Goal: Information Seeking & Learning: Learn about a topic

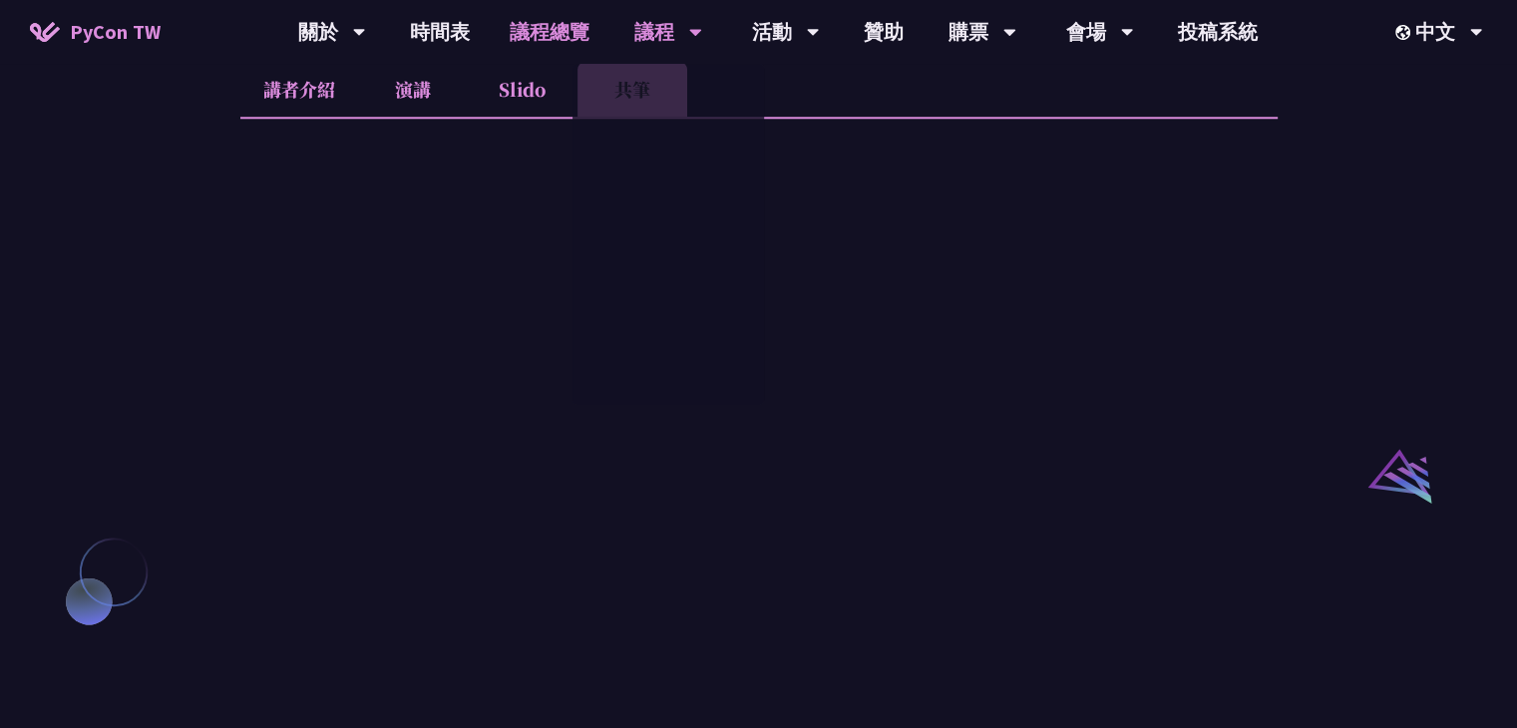
click at [559, 41] on link "議程總覽" at bounding box center [550, 32] width 120 height 64
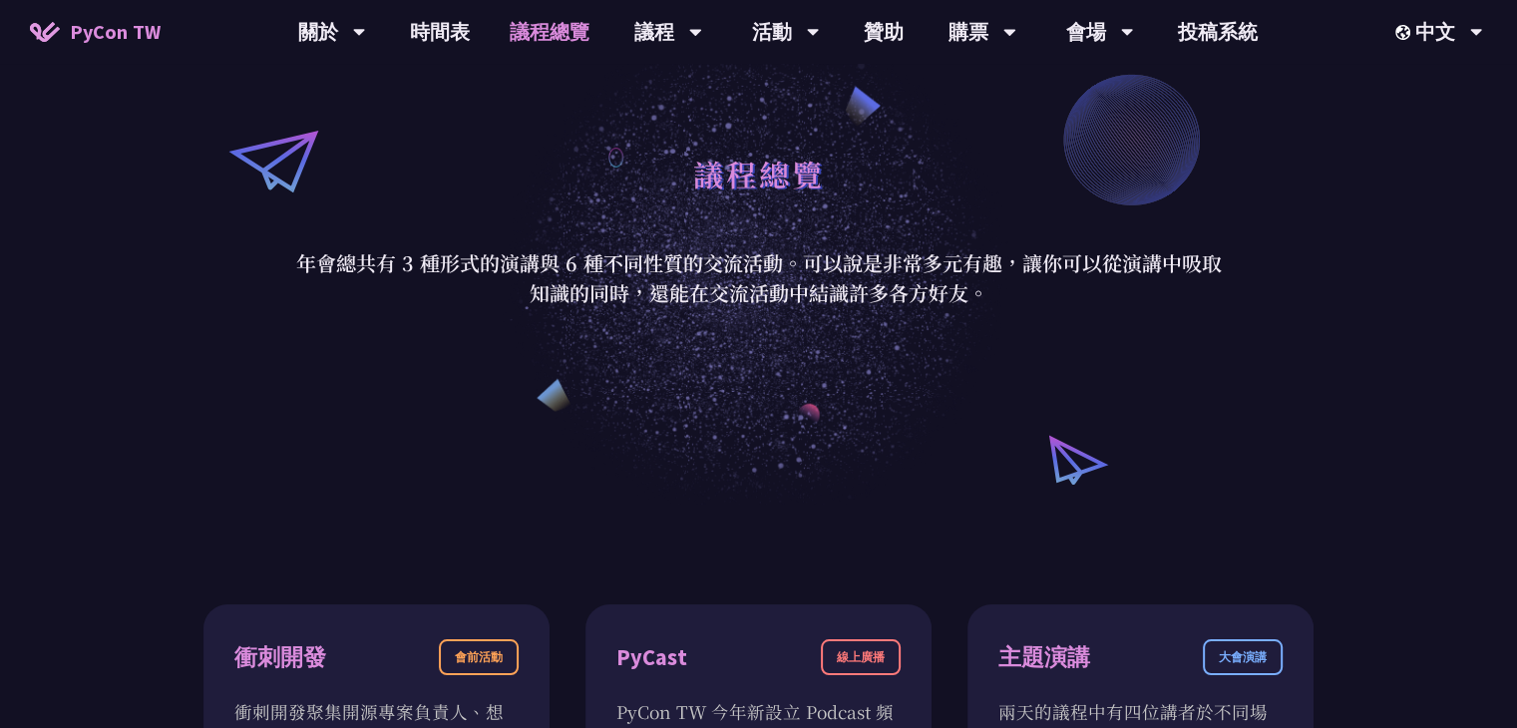
scroll to position [160, 0]
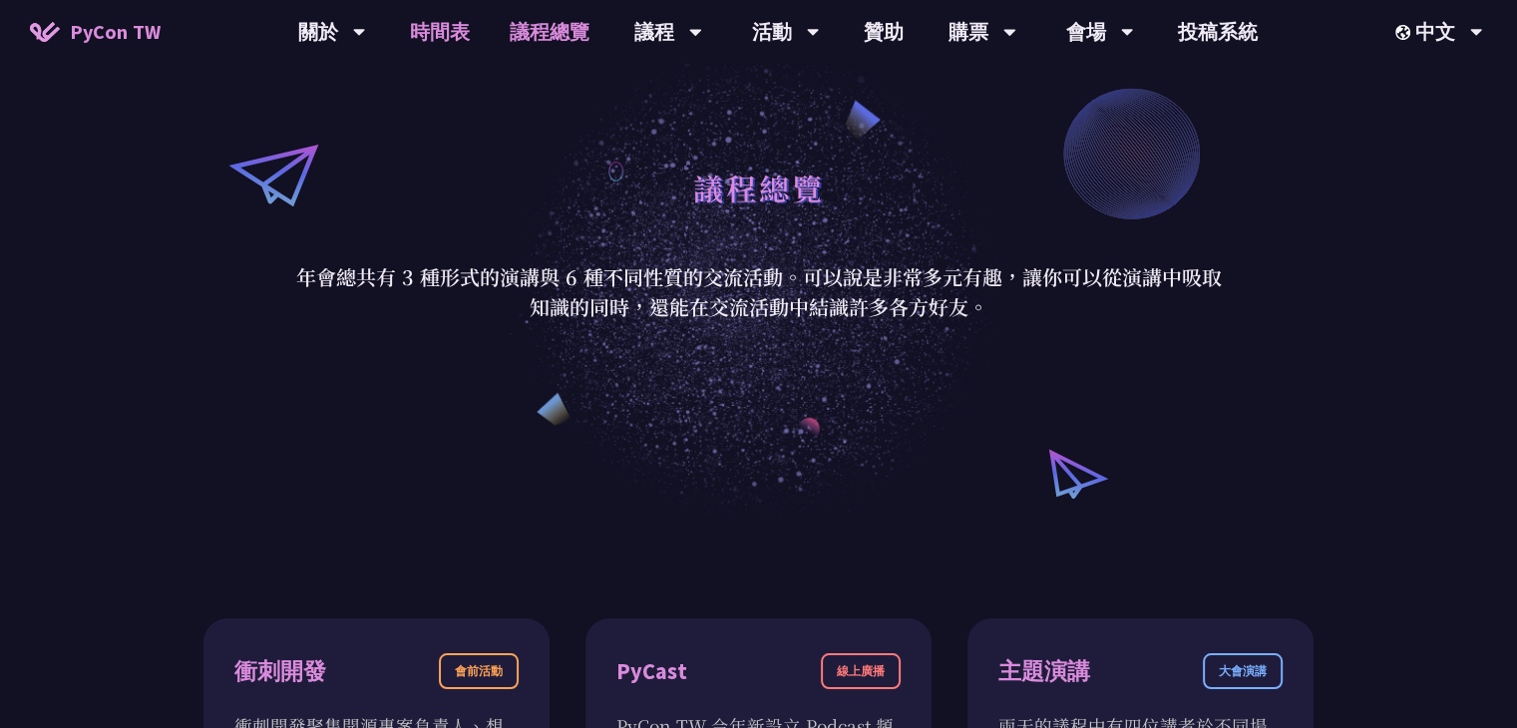
click at [455, 41] on link "時間表" at bounding box center [440, 32] width 100 height 64
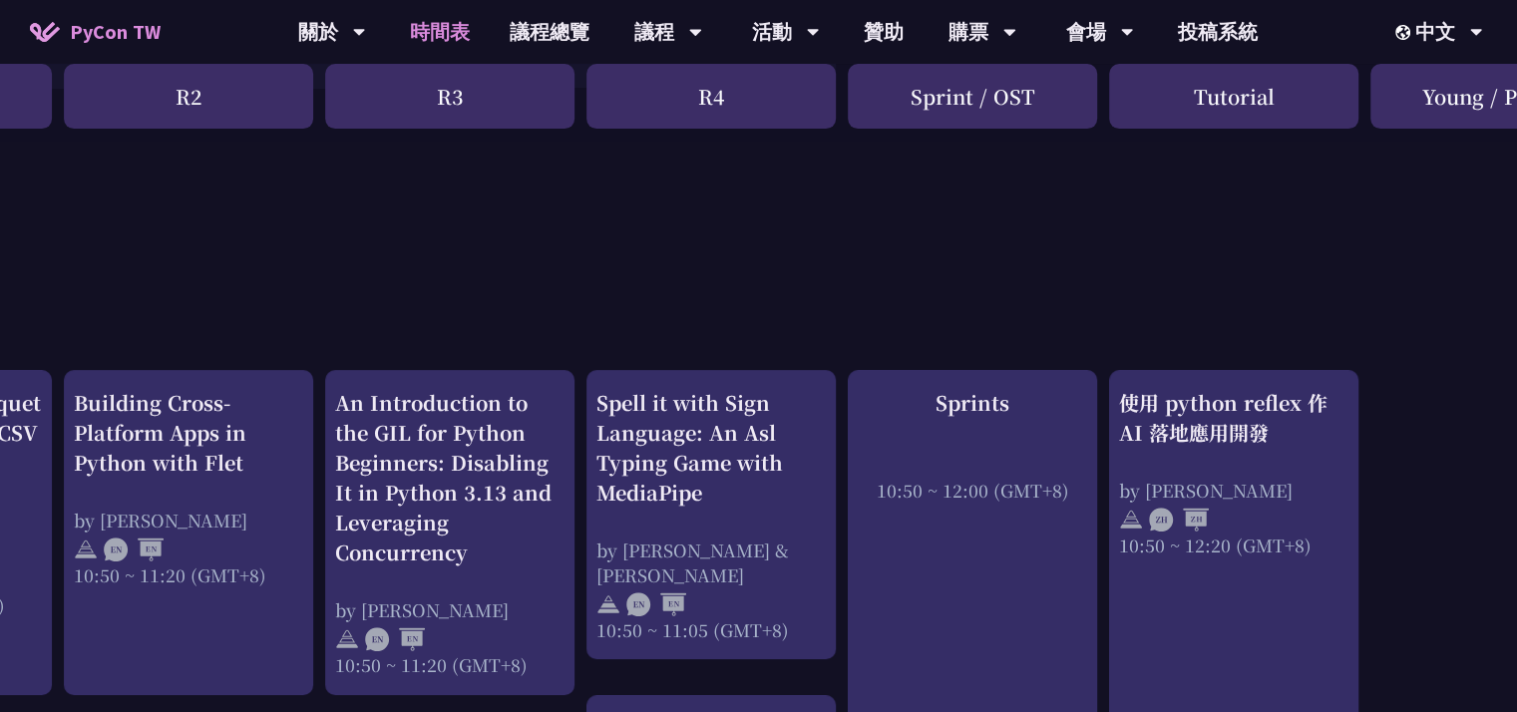
scroll to position [567, 507]
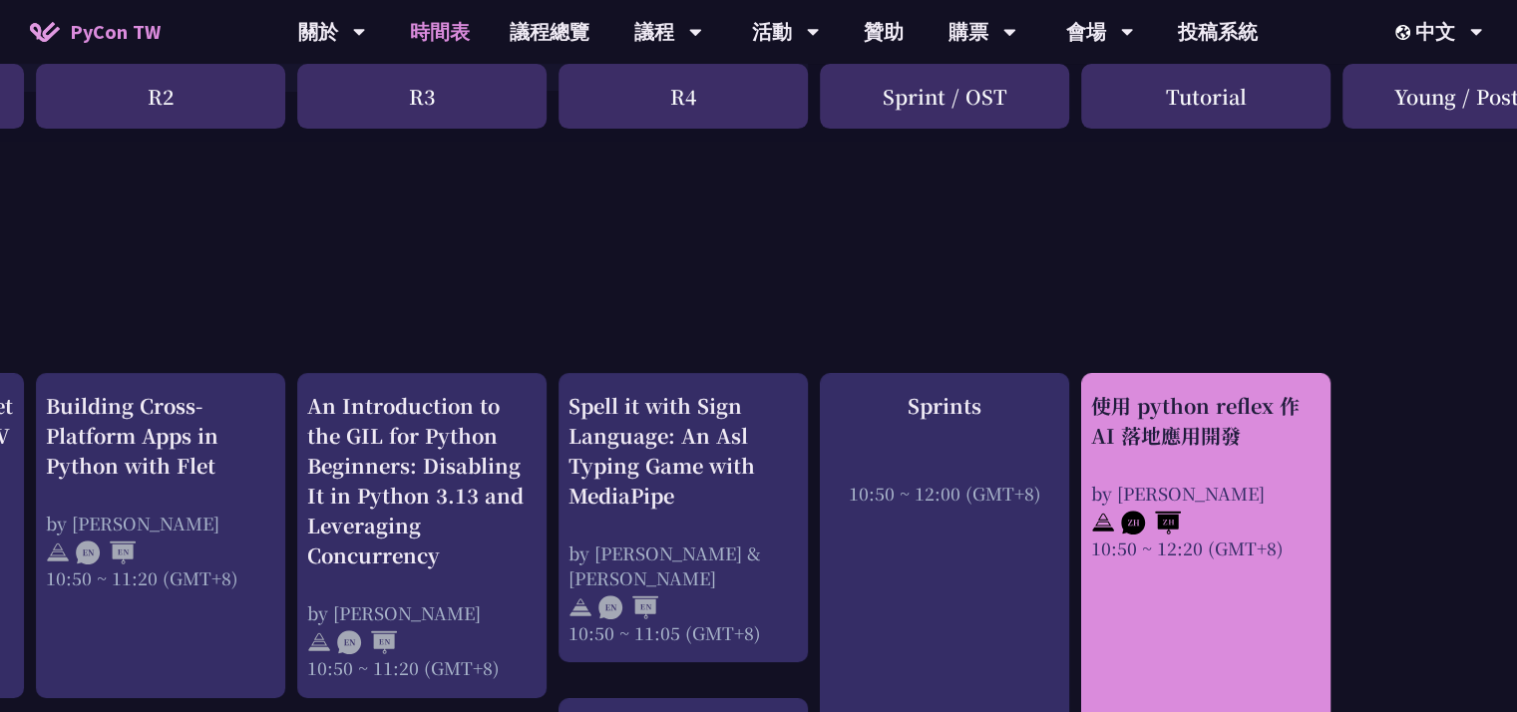
click at [1239, 439] on div "使用 python reflex 作 AI 落地應用開發" at bounding box center [1205, 421] width 229 height 60
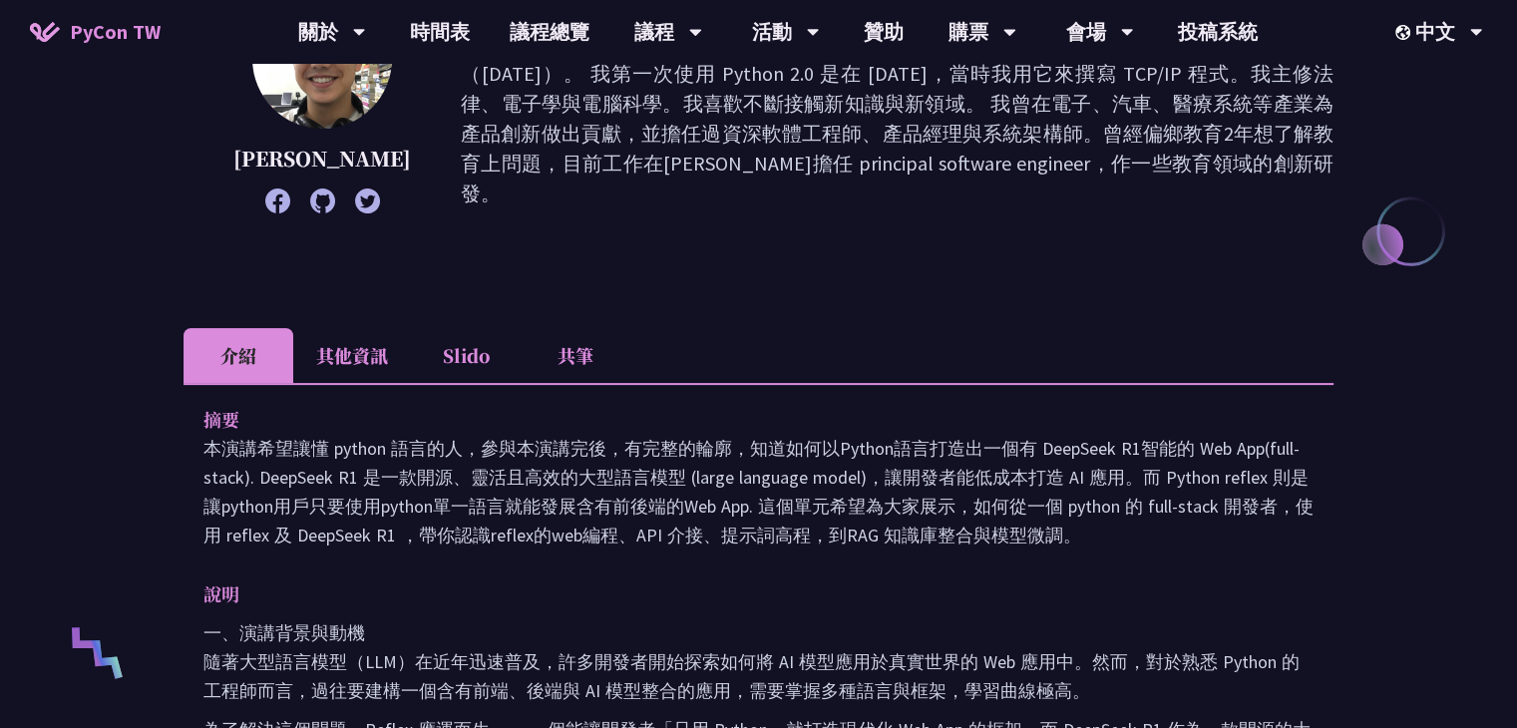
scroll to position [346, 0]
click at [573, 337] on li "共筆" at bounding box center [576, 354] width 110 height 55
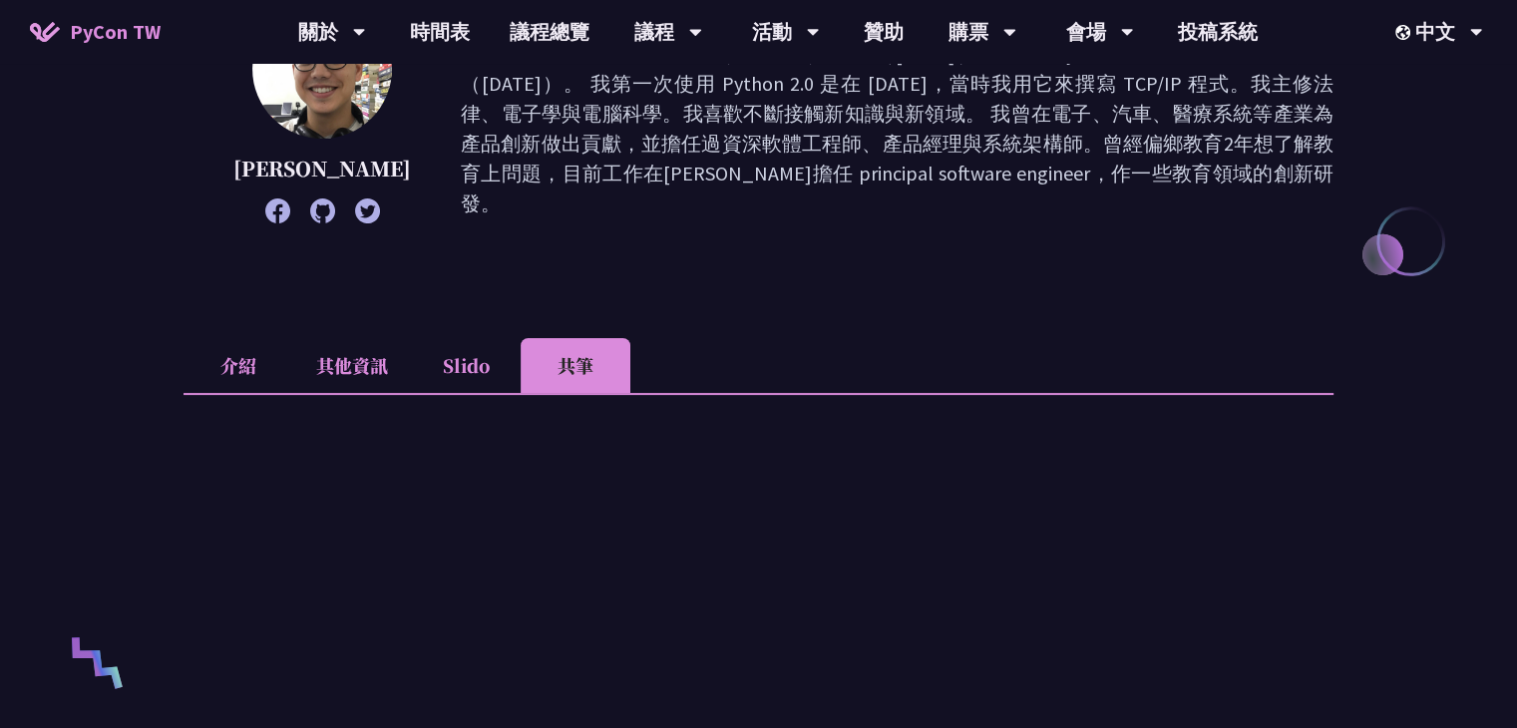
scroll to position [310, 0]
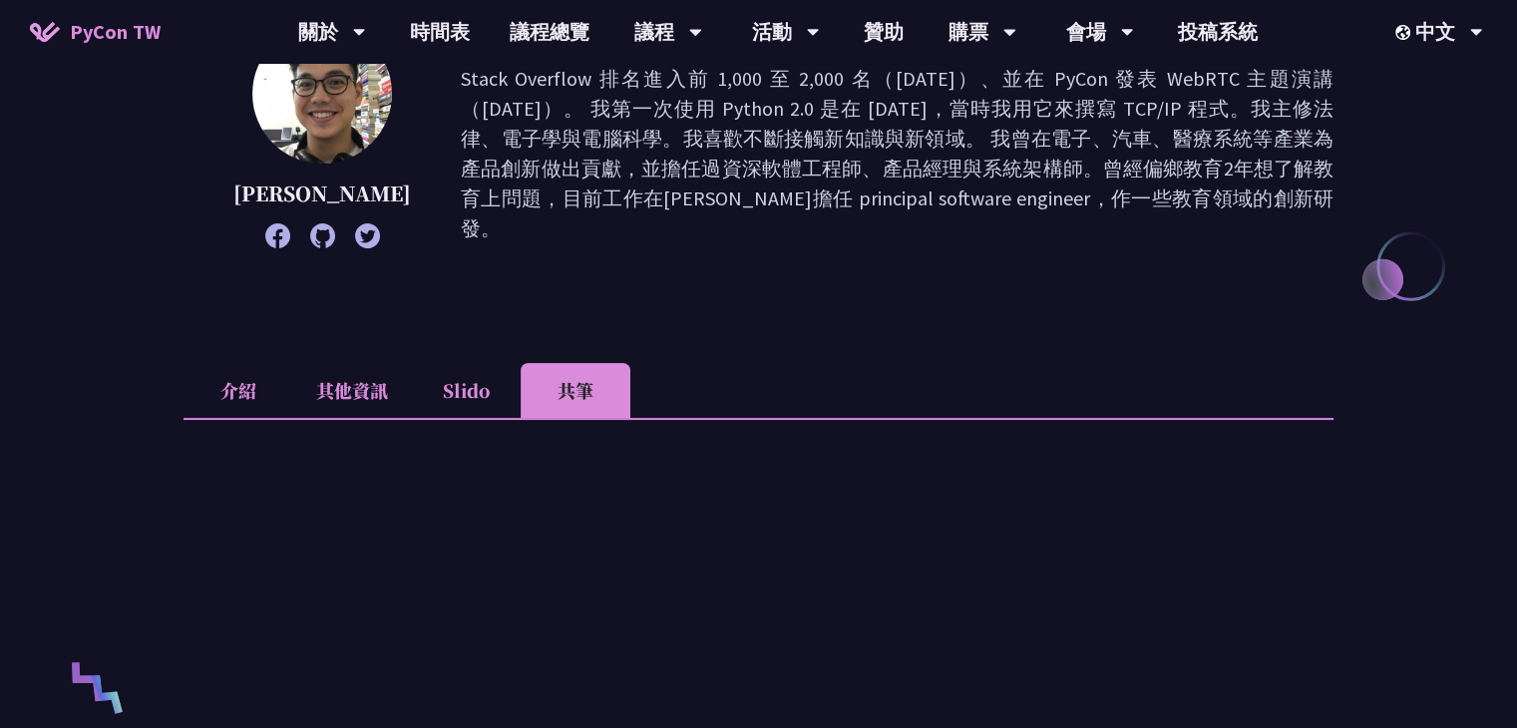
click at [366, 390] on li "其他資訊" at bounding box center [352, 390] width 118 height 55
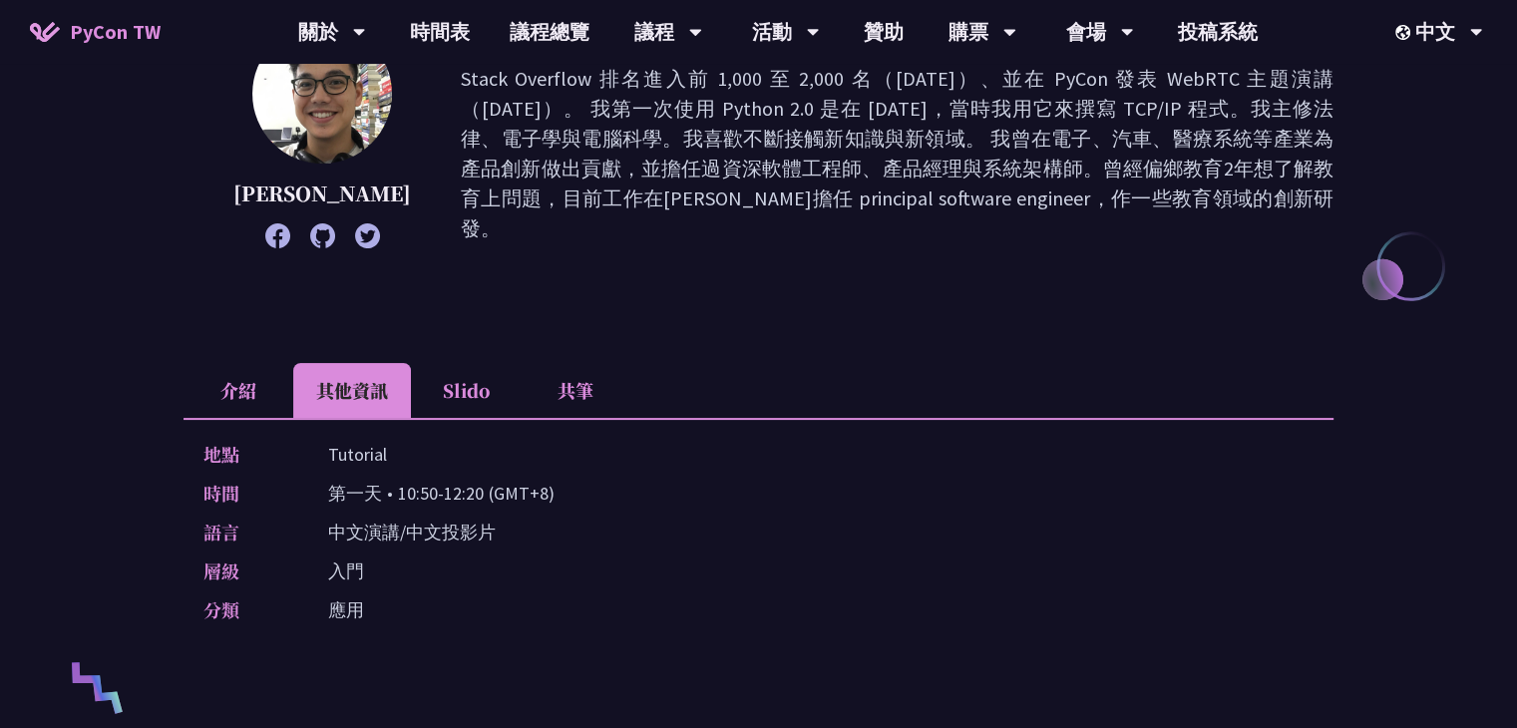
click at [232, 384] on li "介紹" at bounding box center [239, 390] width 110 height 55
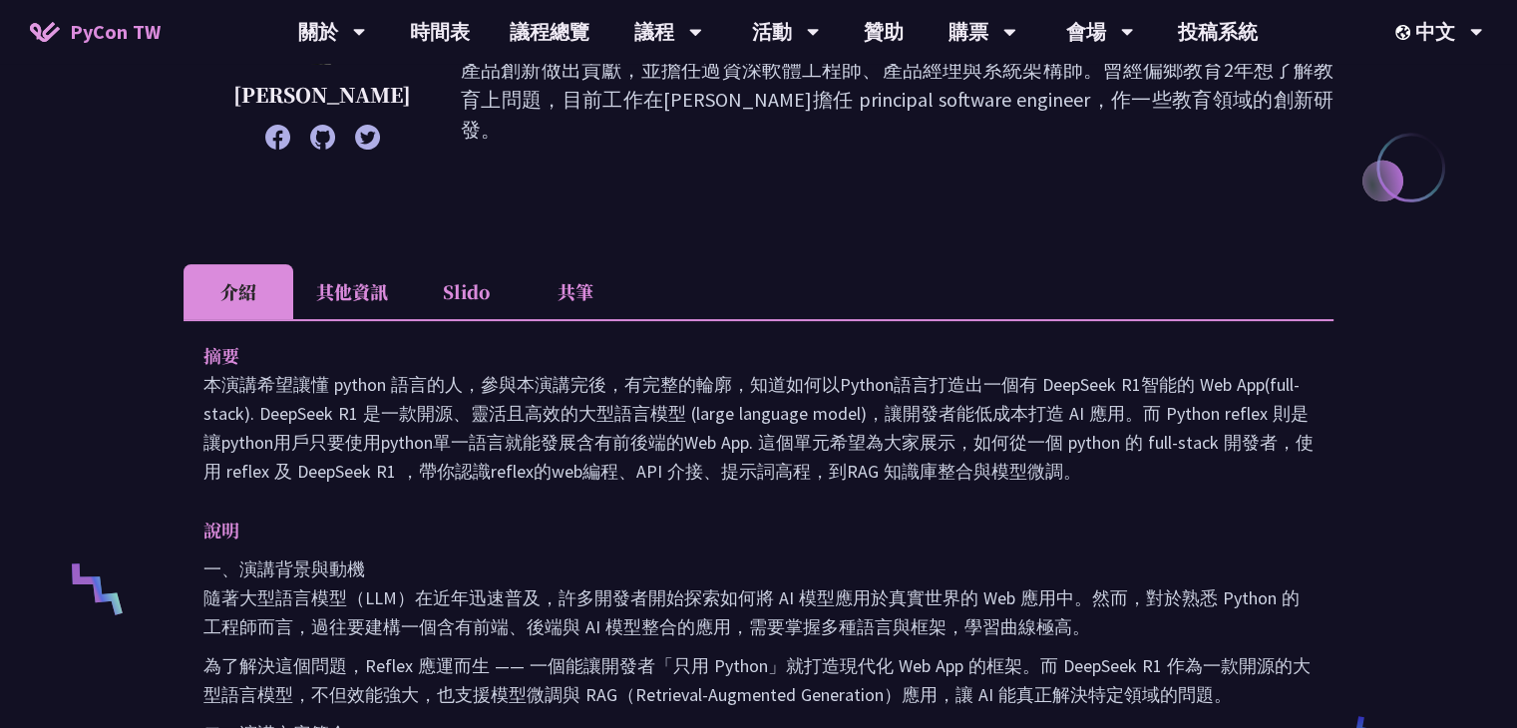
scroll to position [407, 0]
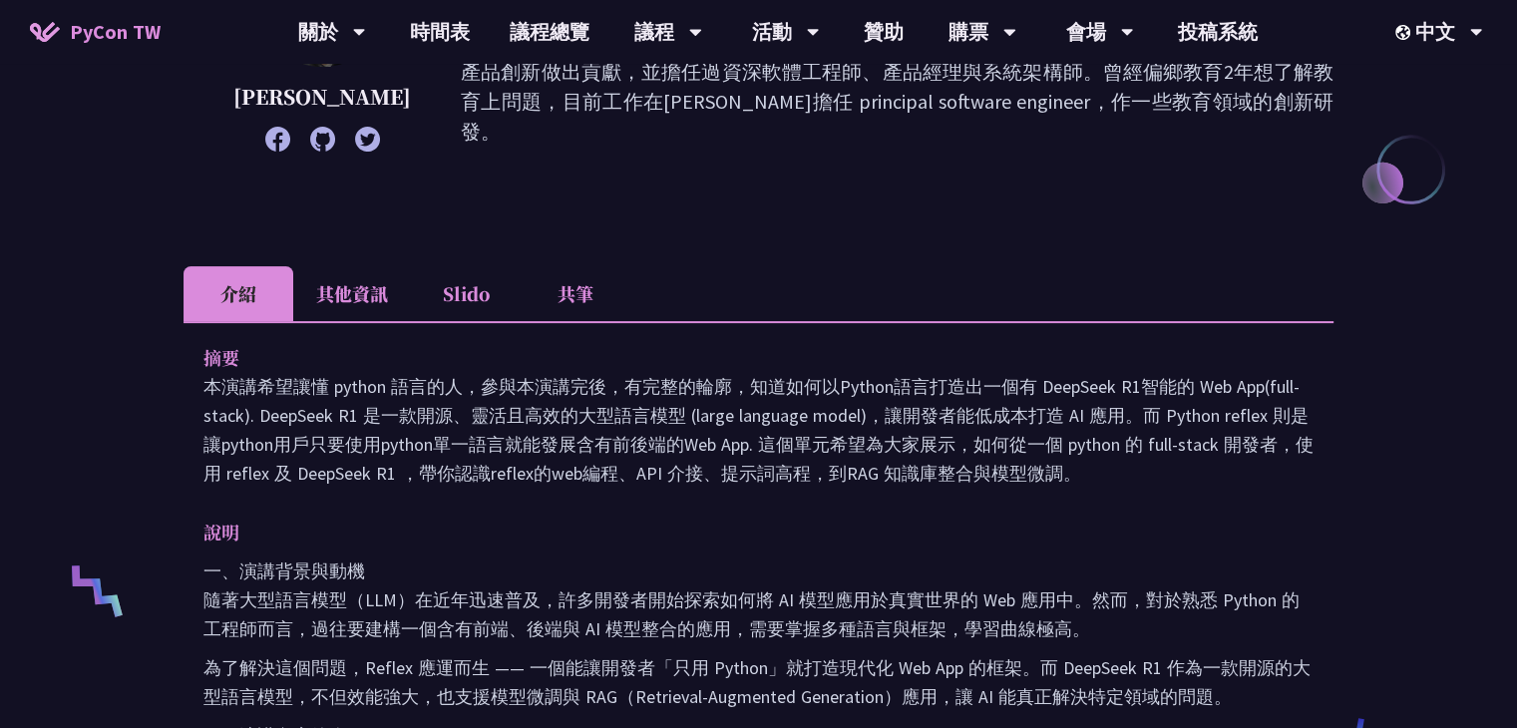
click at [593, 294] on li "共筆" at bounding box center [576, 293] width 110 height 55
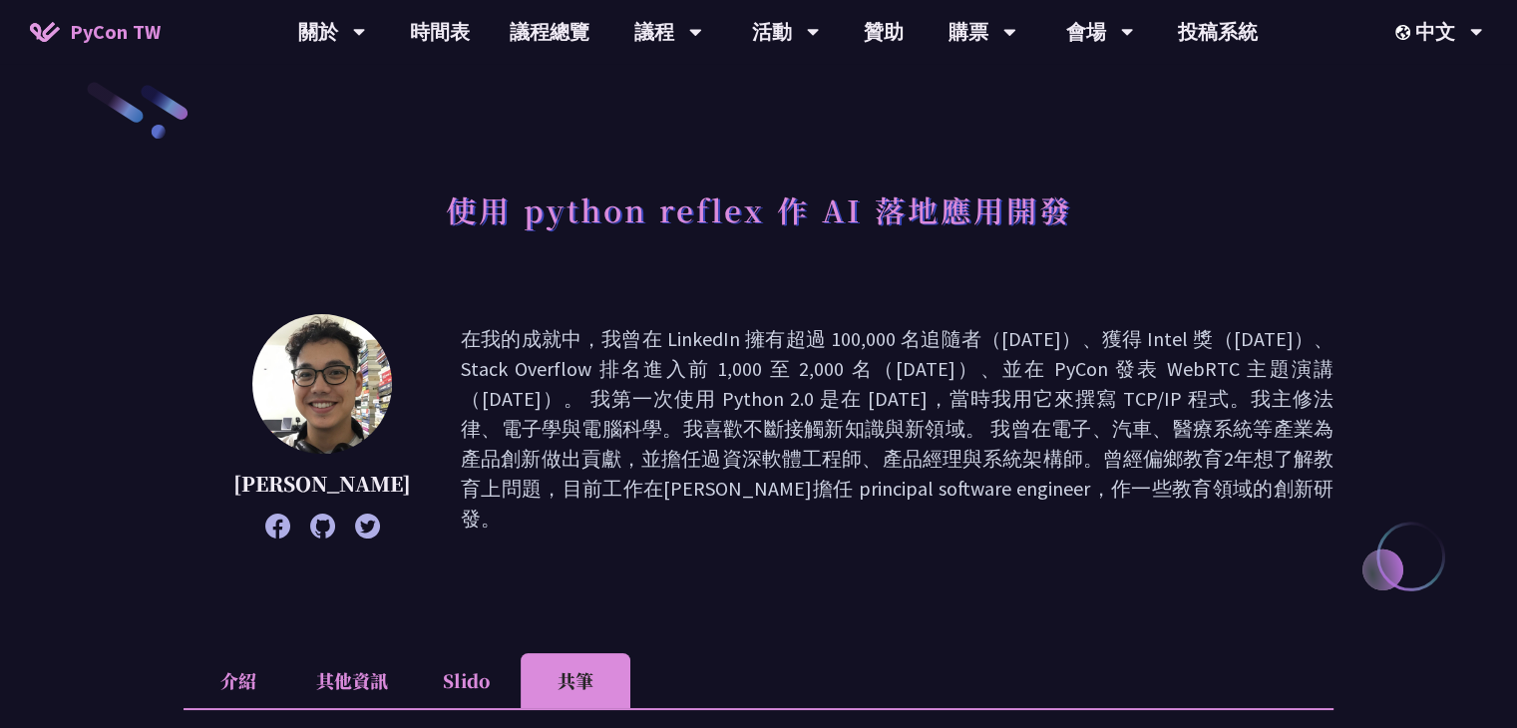
scroll to position [0, 0]
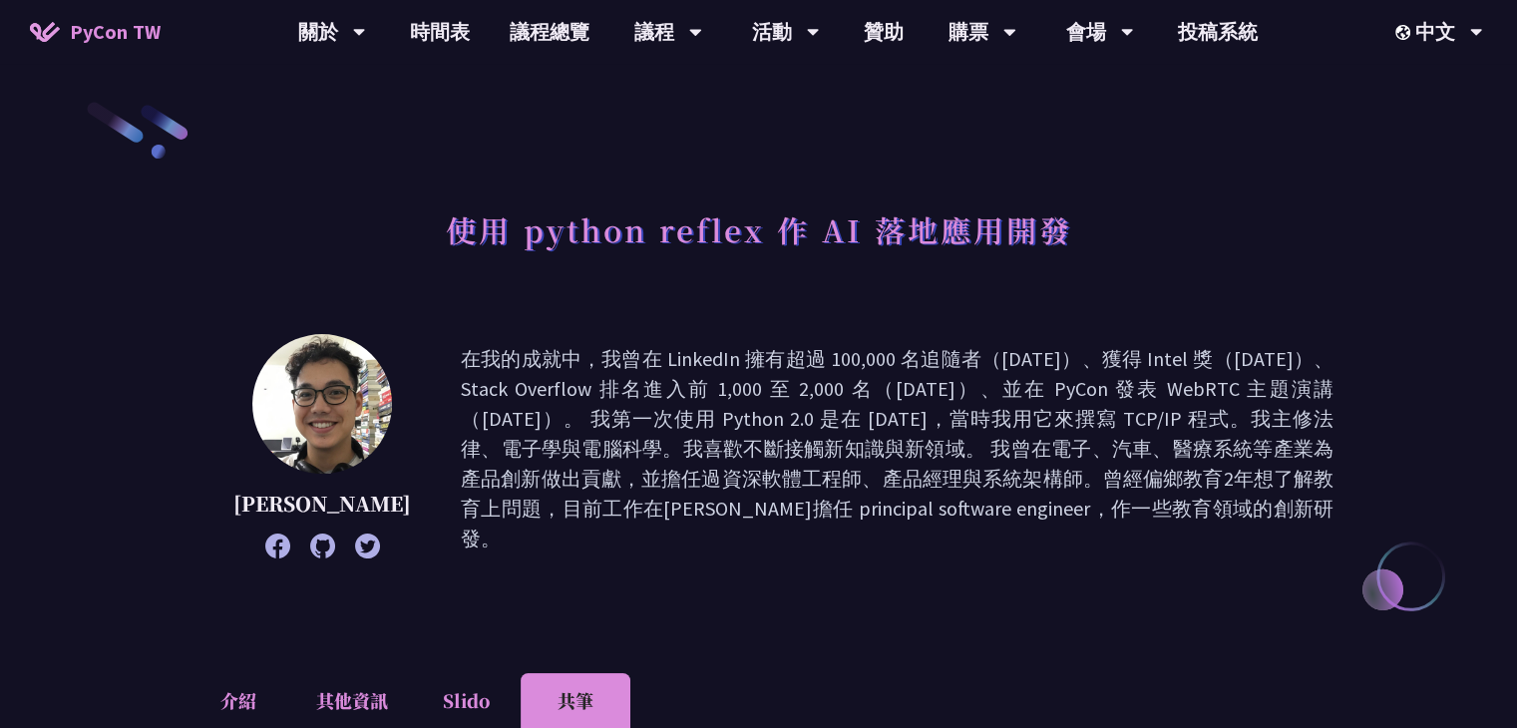
click at [299, 409] on img at bounding box center [322, 404] width 140 height 140
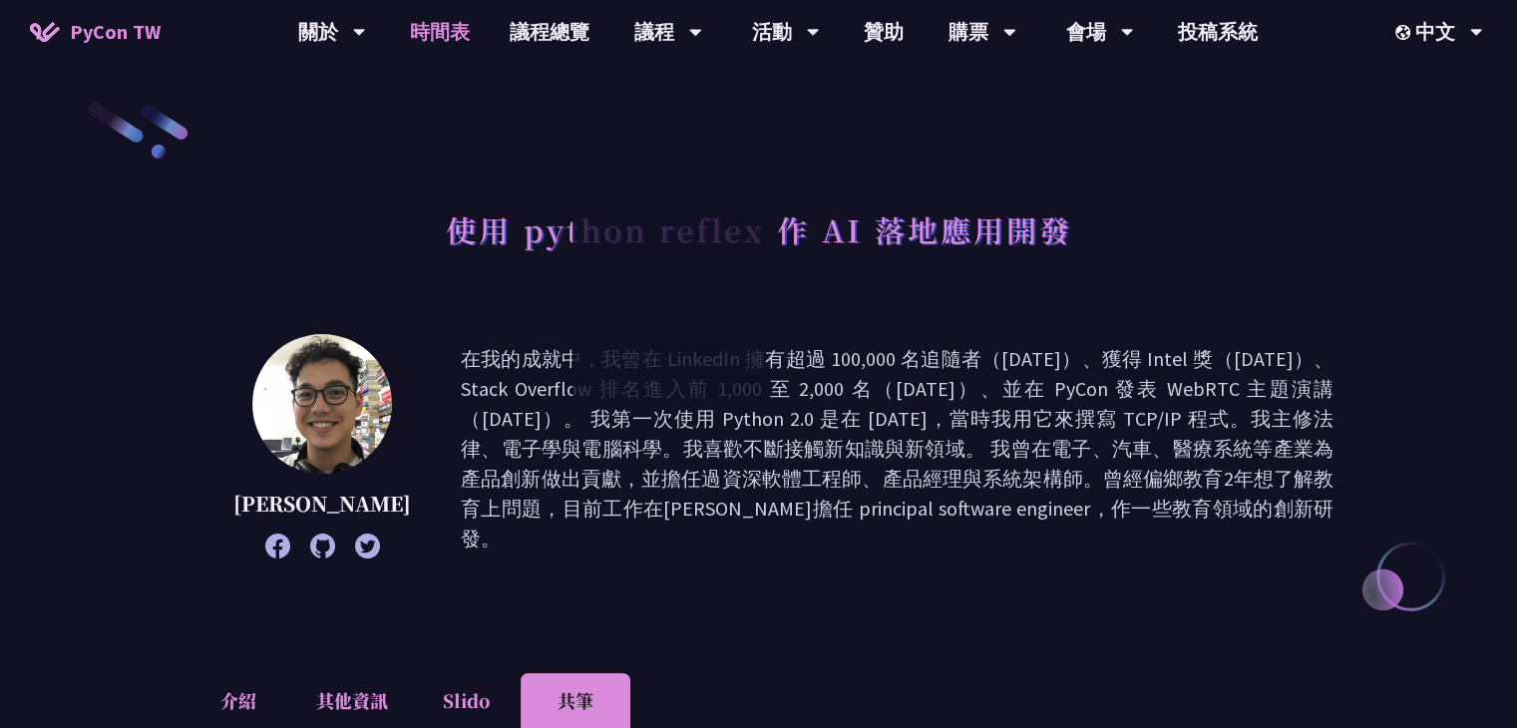
click at [451, 23] on link "時間表" at bounding box center [440, 32] width 100 height 64
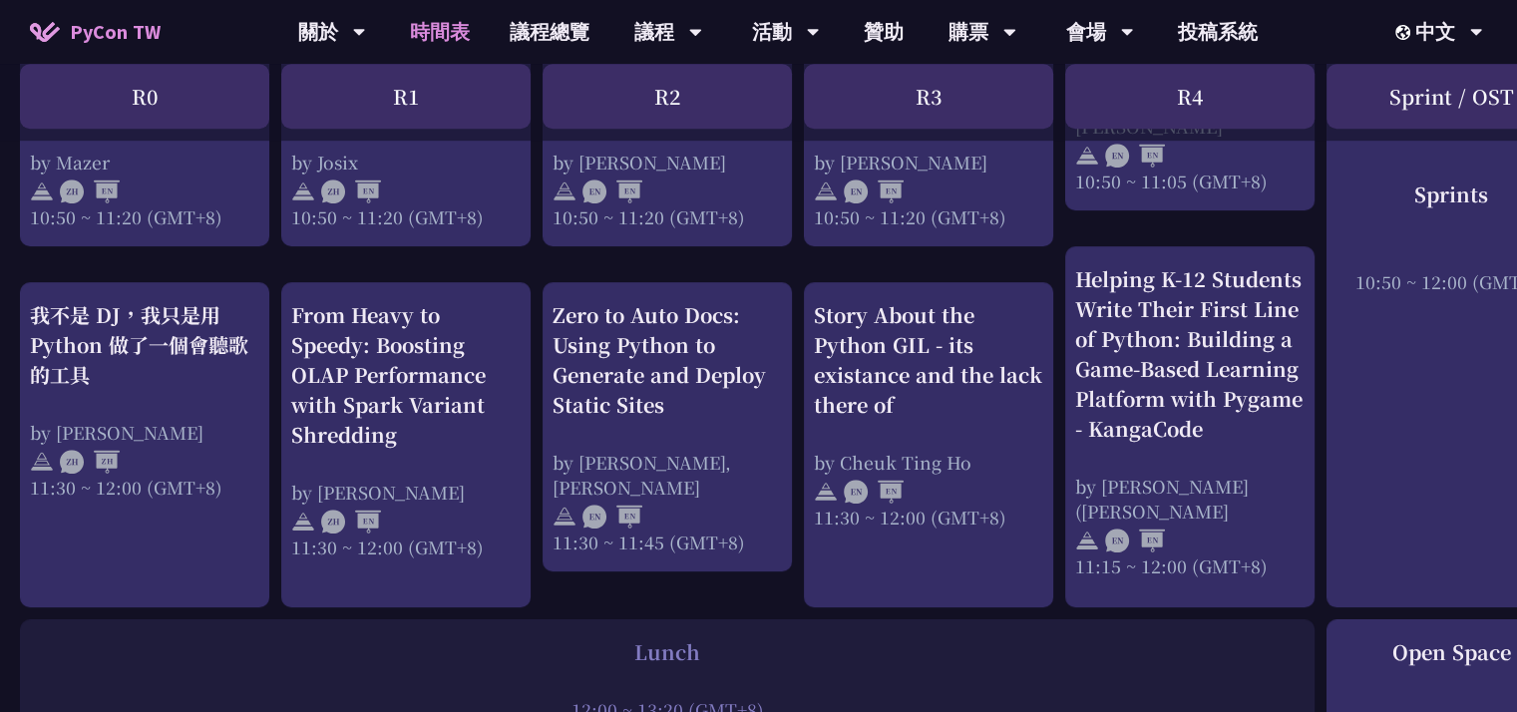
scroll to position [1010, 0]
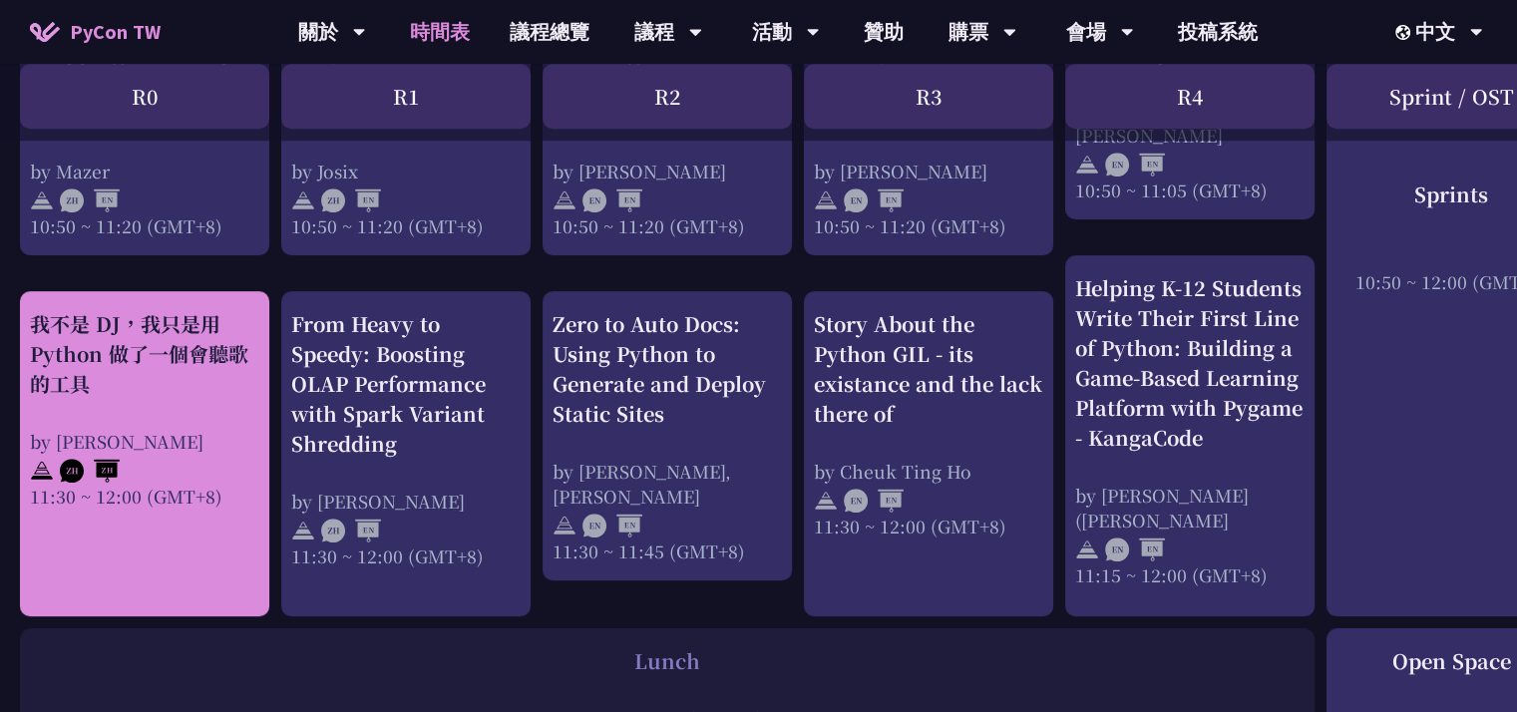
click at [157, 403] on div "我不是 DJ，我只是用 Python 做了一個會聽歌的工具 by 羅經凱 11:30 ~ 12:00 (GMT+8)" at bounding box center [144, 409] width 229 height 200
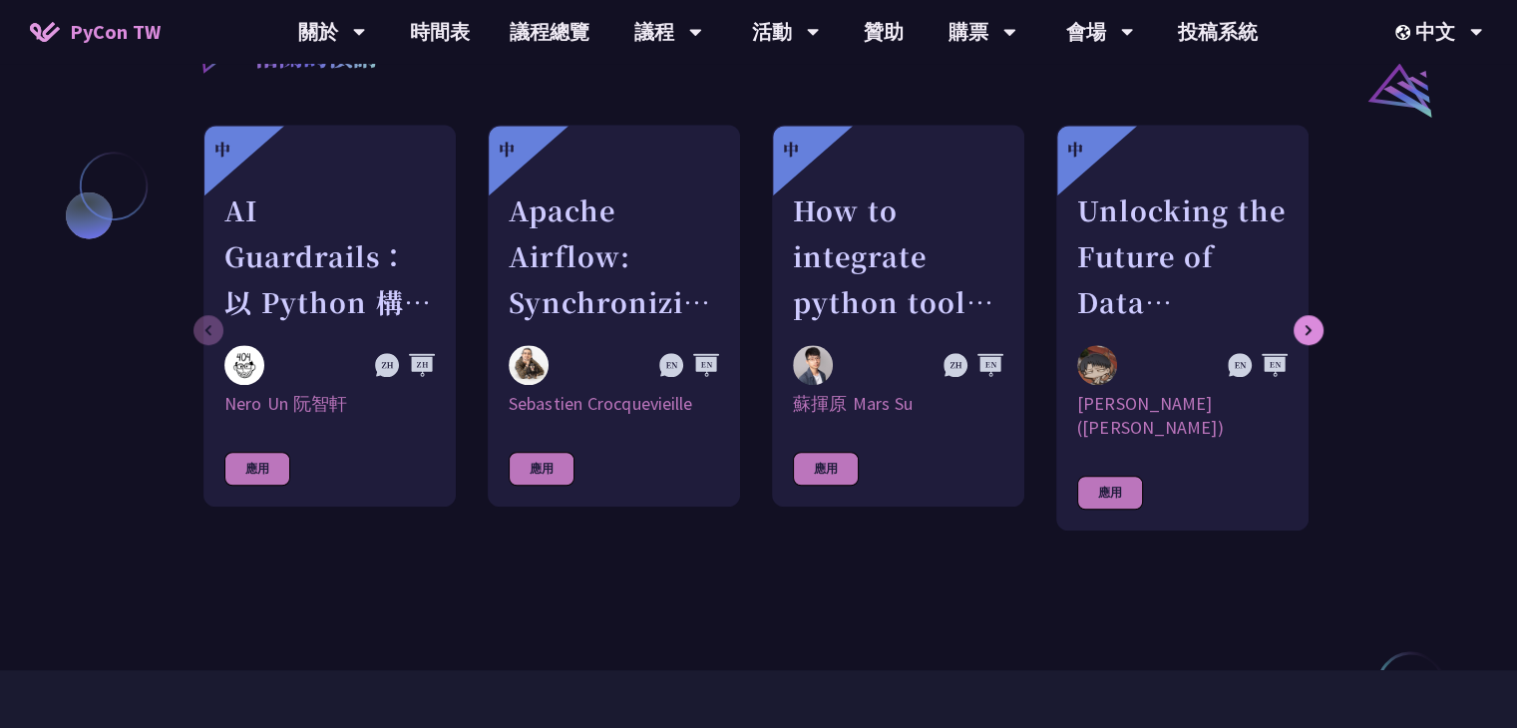
scroll to position [1675, 0]
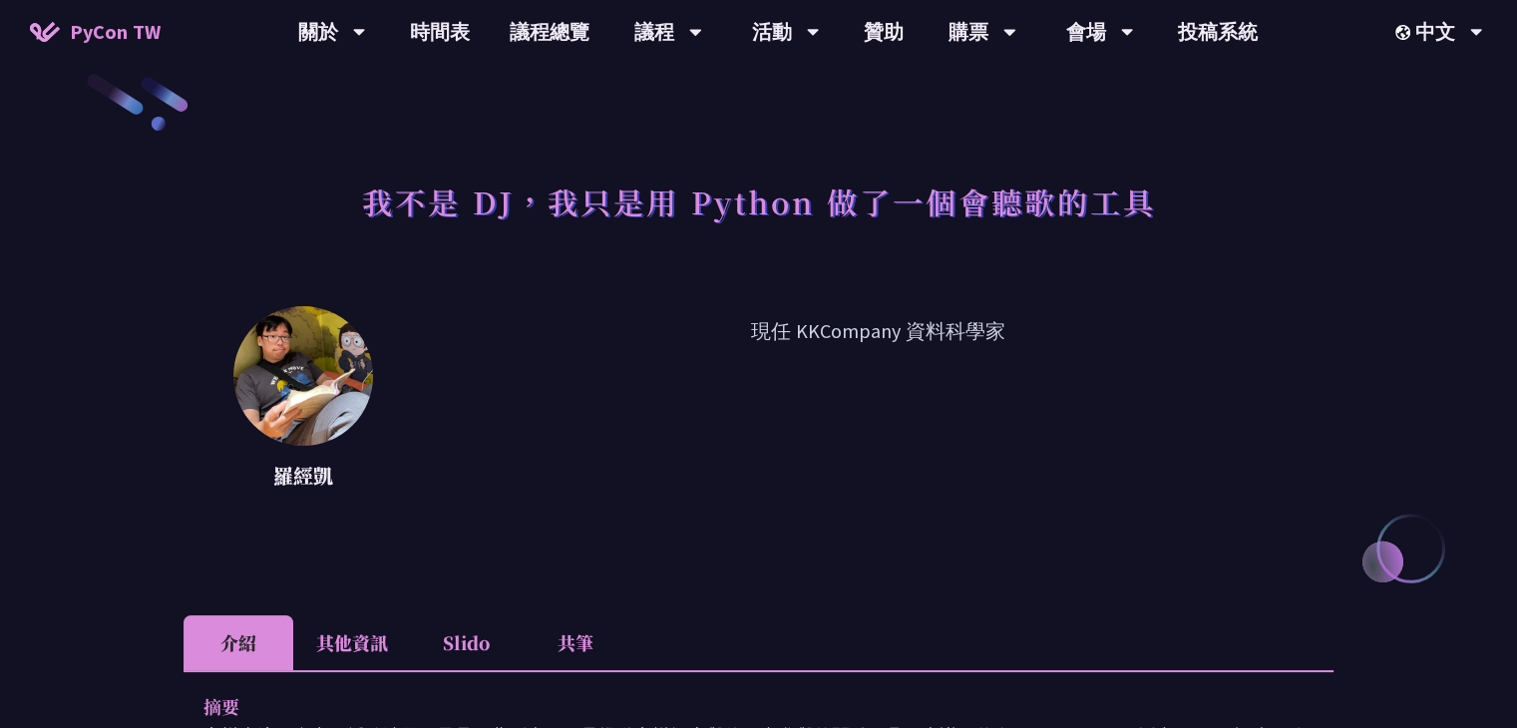
scroll to position [0, 0]
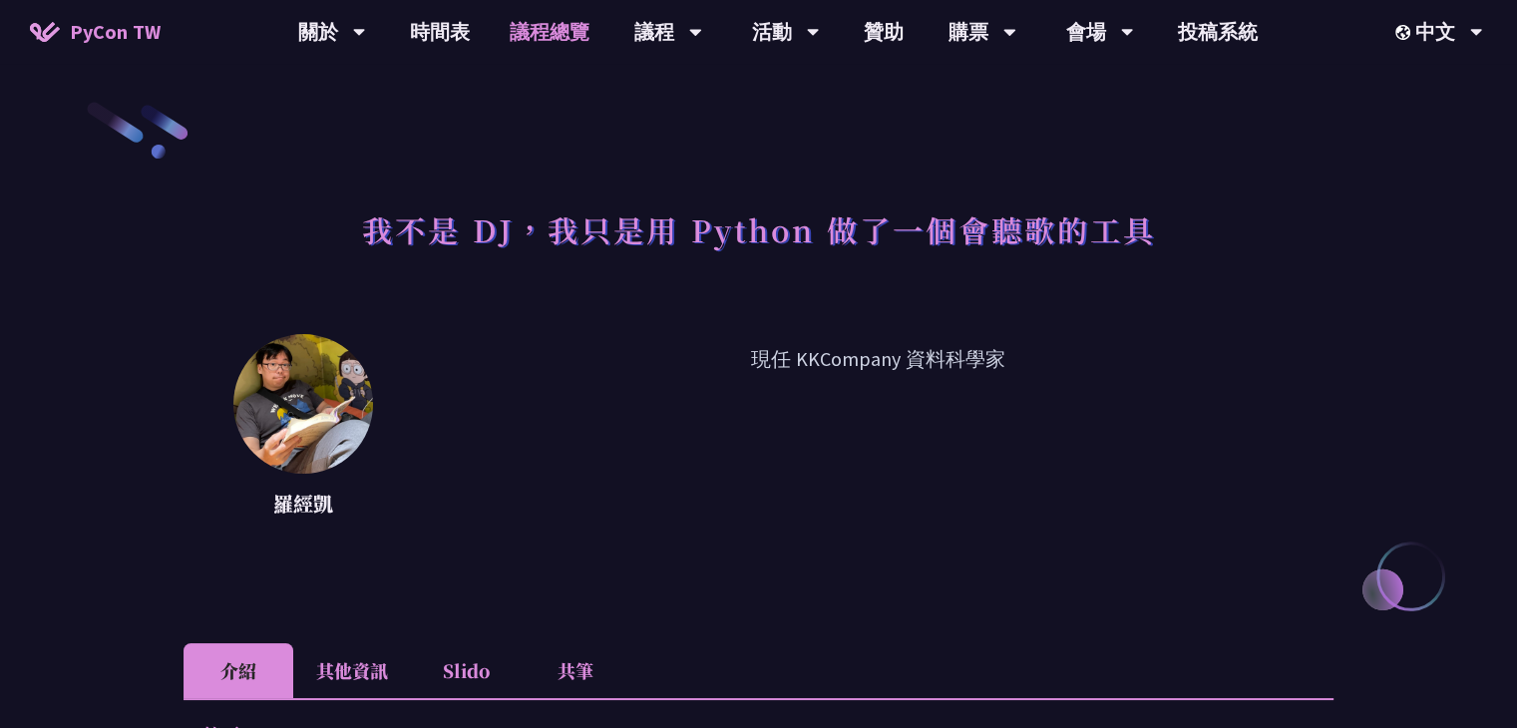
click at [573, 47] on link "議程總覽" at bounding box center [550, 32] width 120 height 64
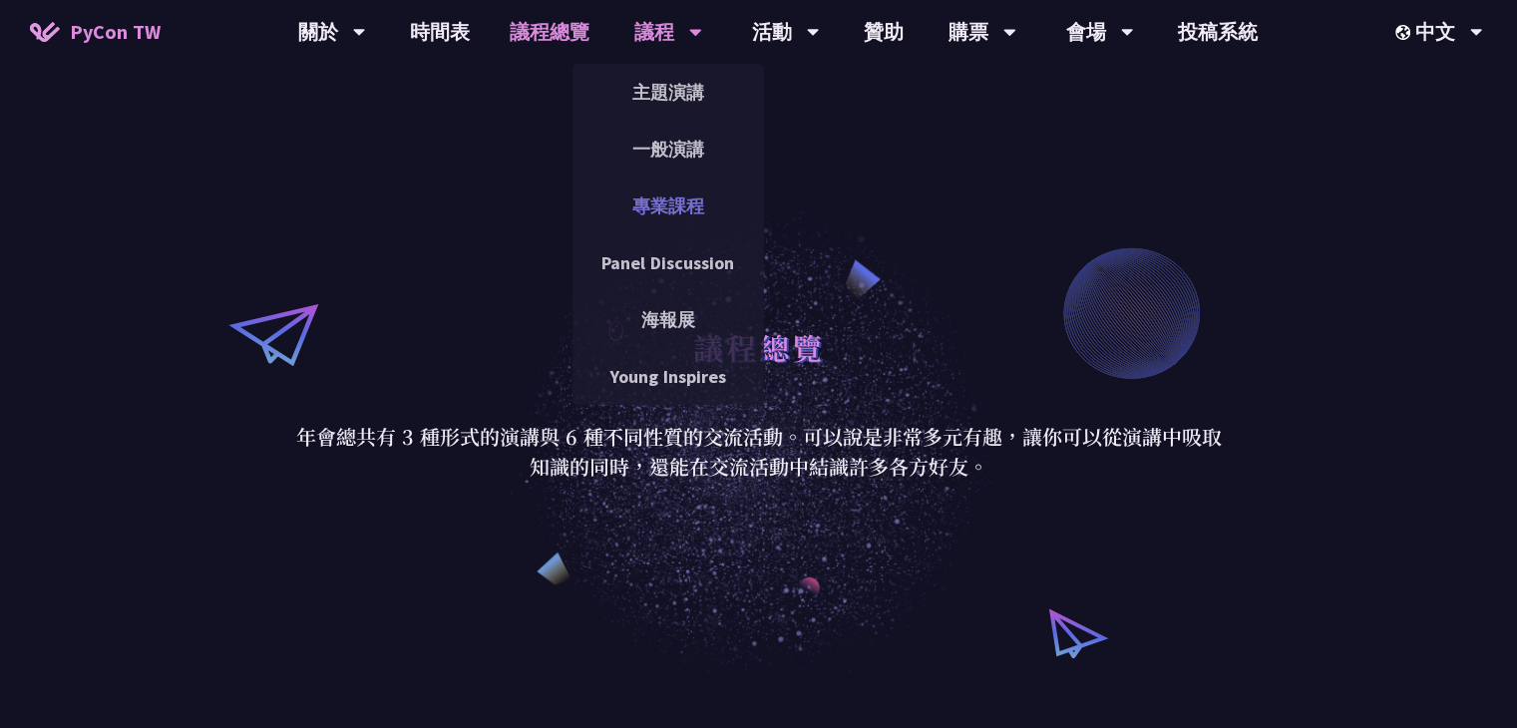
click at [659, 204] on link "專業課程" at bounding box center [669, 206] width 192 height 47
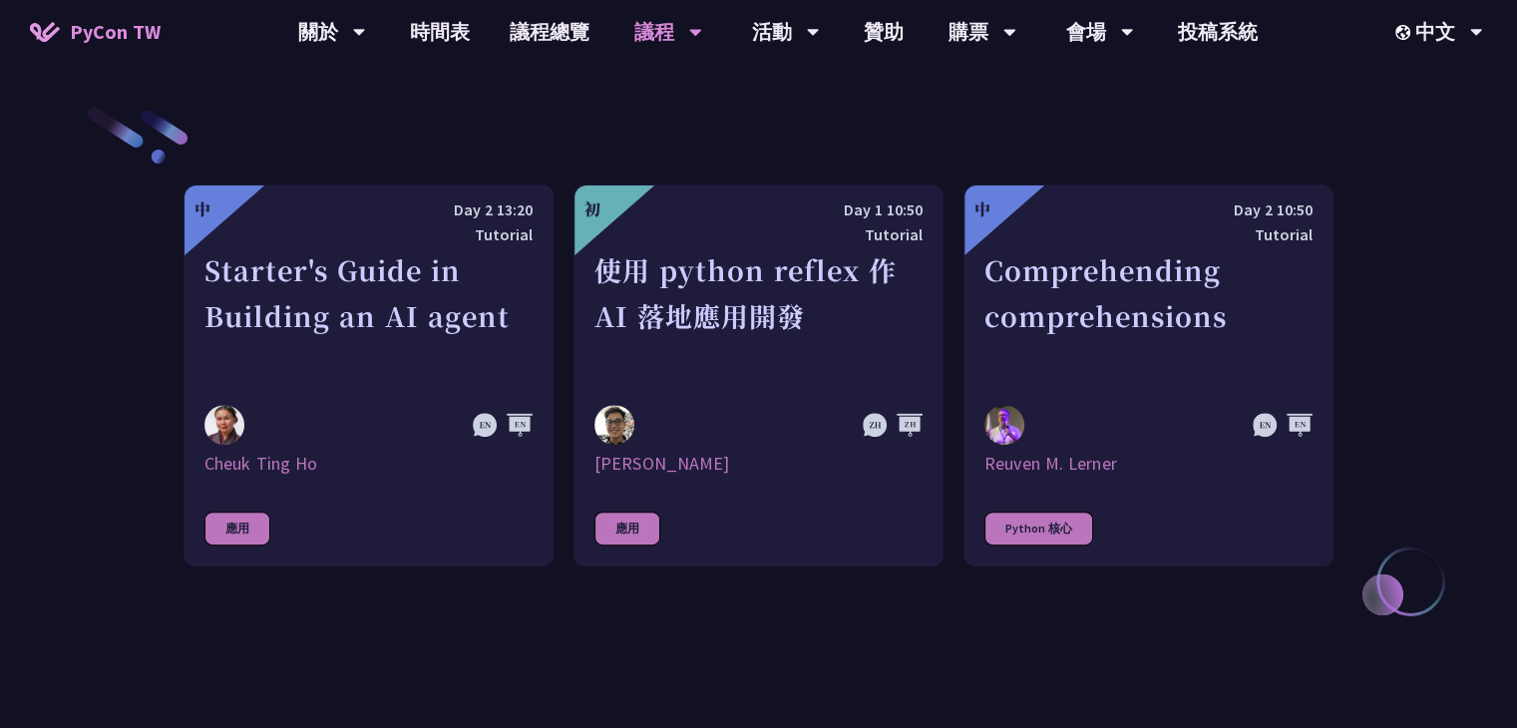
scroll to position [674, 0]
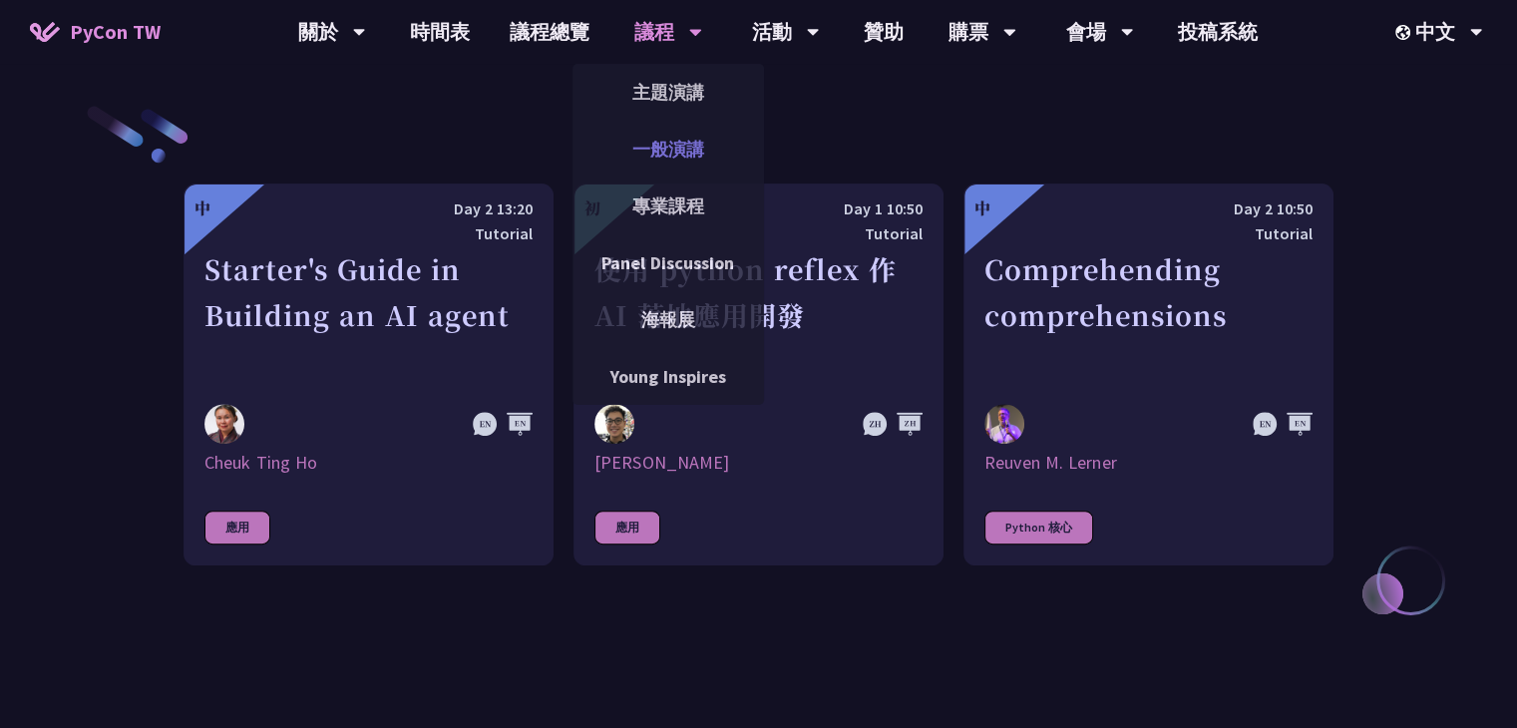
click at [671, 167] on link "一般演講" at bounding box center [669, 149] width 192 height 47
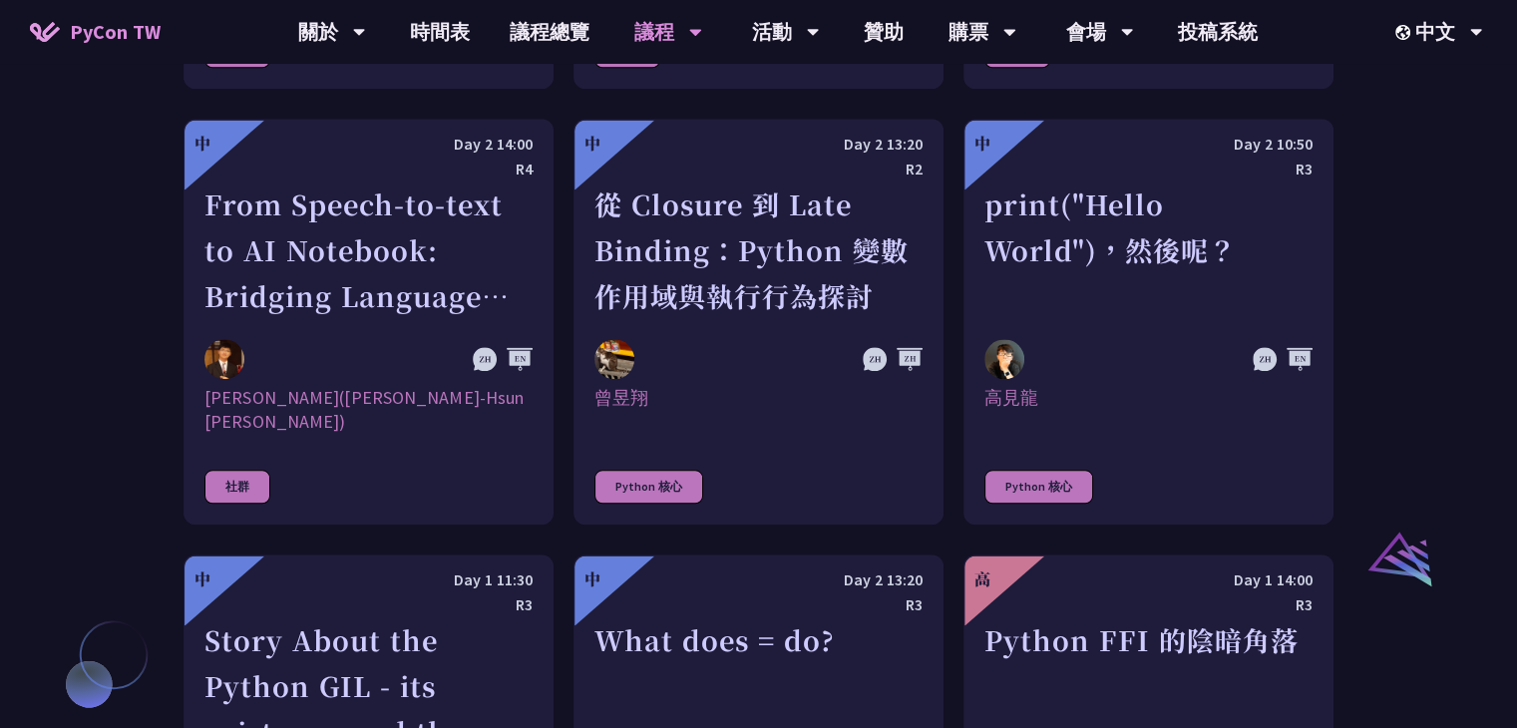
scroll to position [1907, 0]
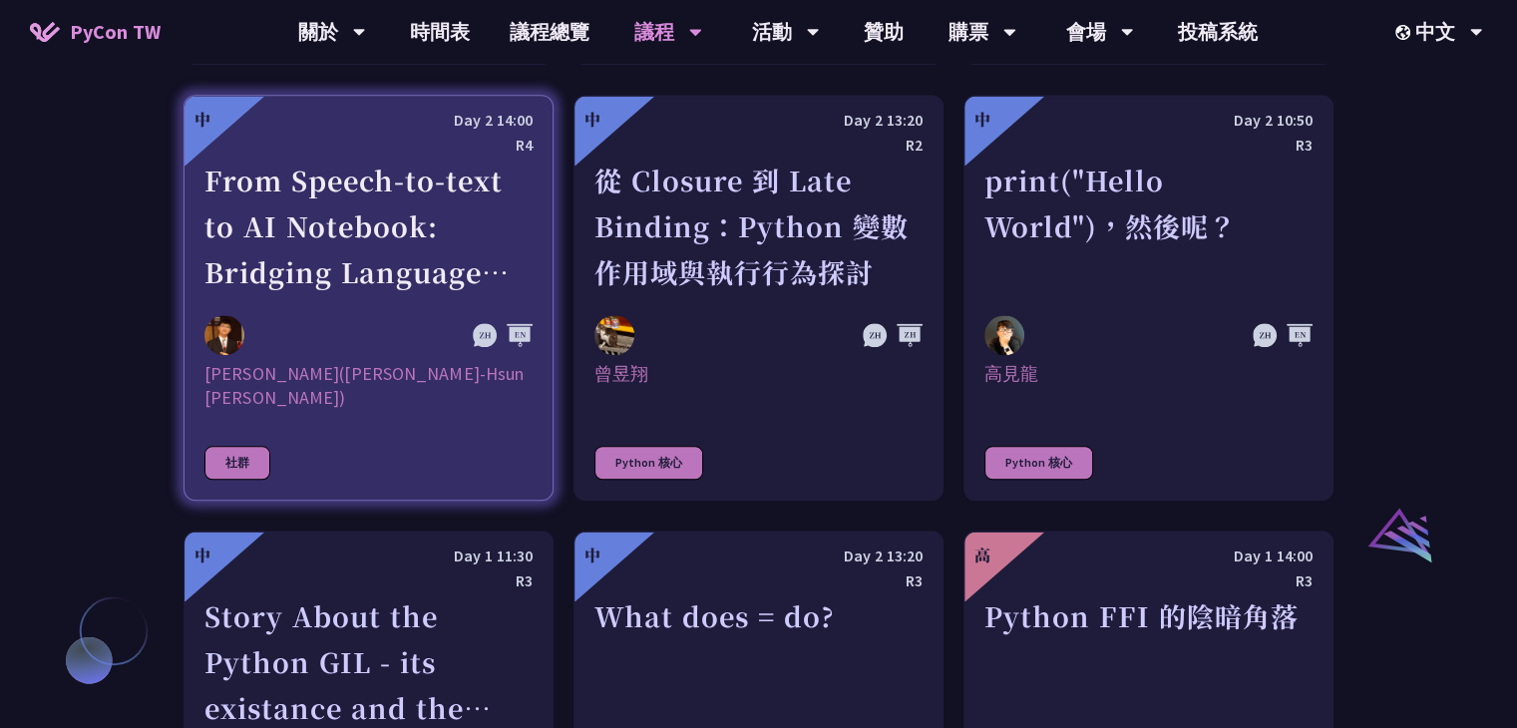
click at [330, 227] on div "From Speech-to-text to AI Notebook: Bridging Language and Technology at PyCon […" at bounding box center [368, 227] width 328 height 138
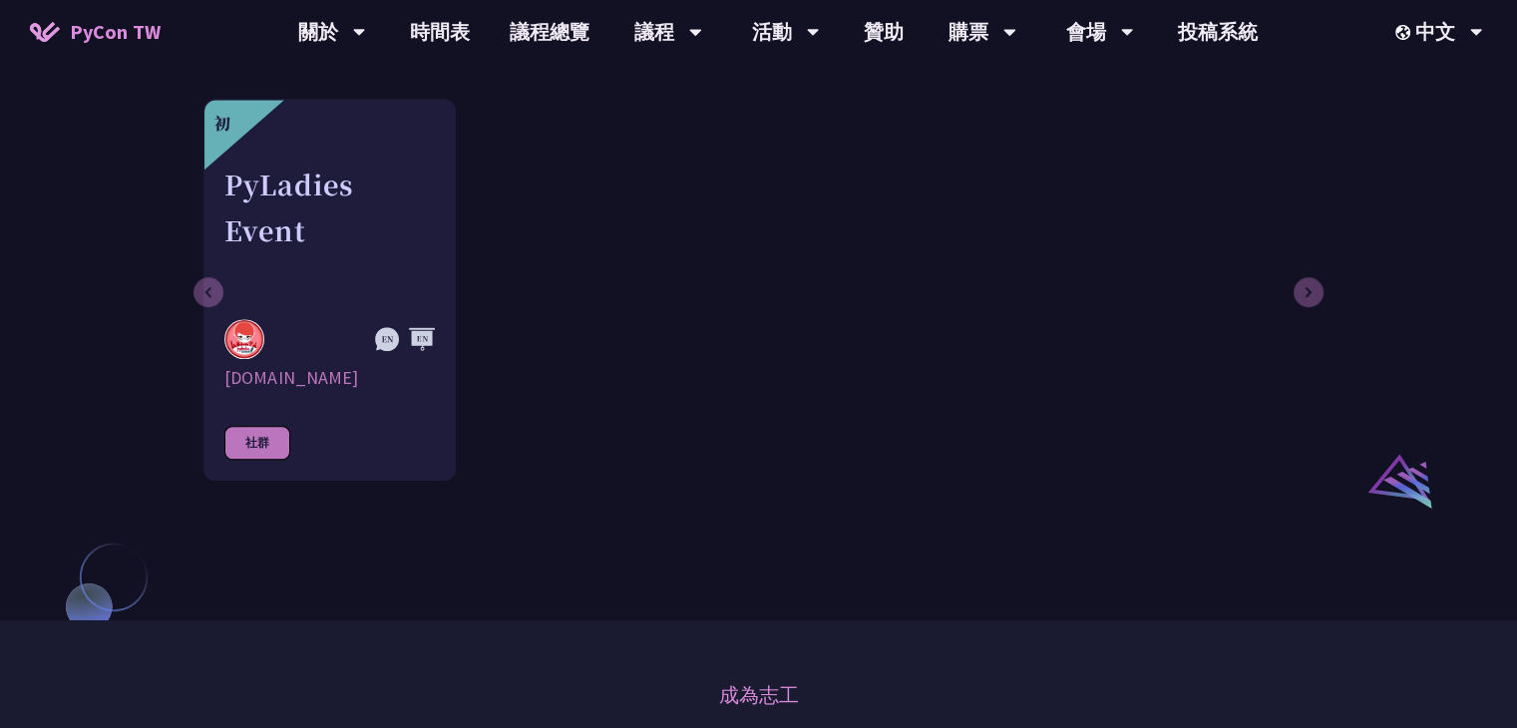
scroll to position [1282, 0]
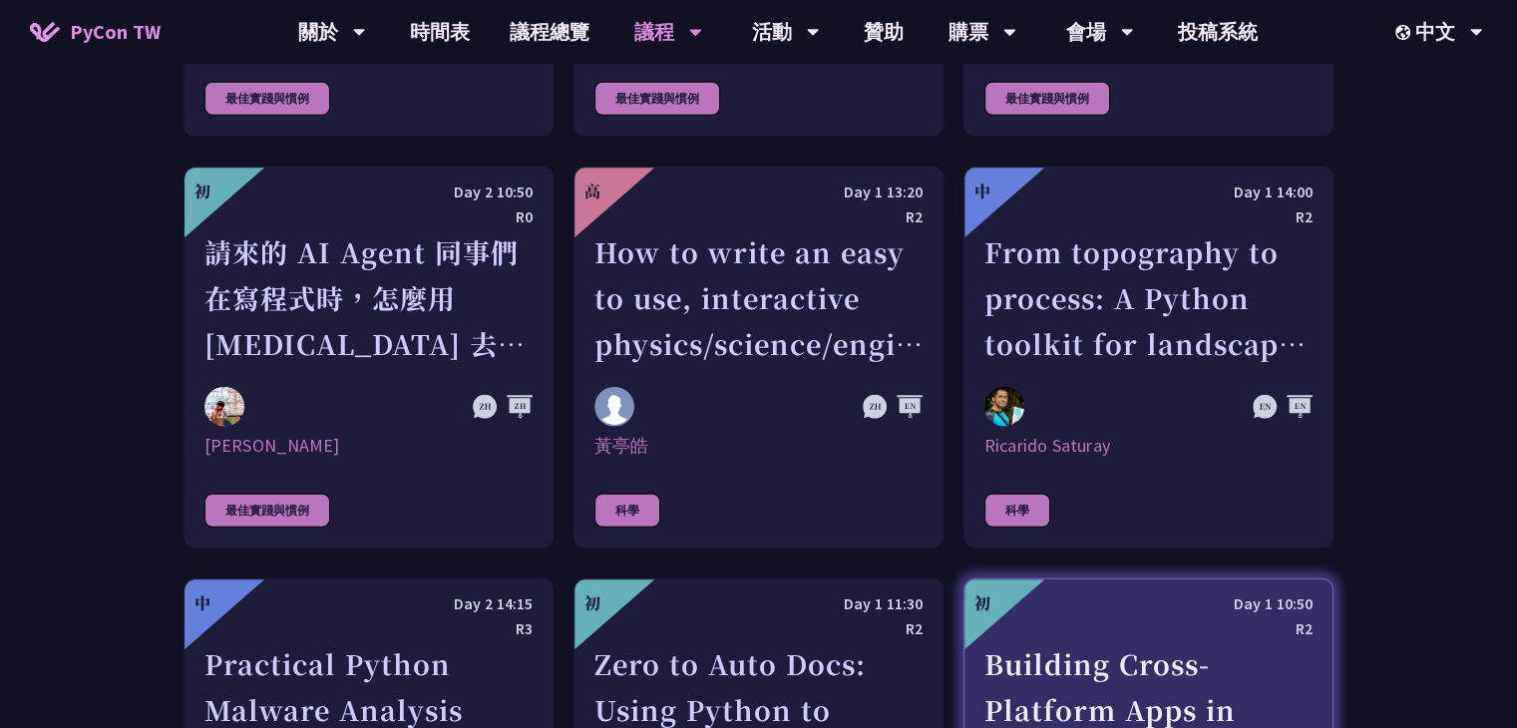
scroll to position [5156, 0]
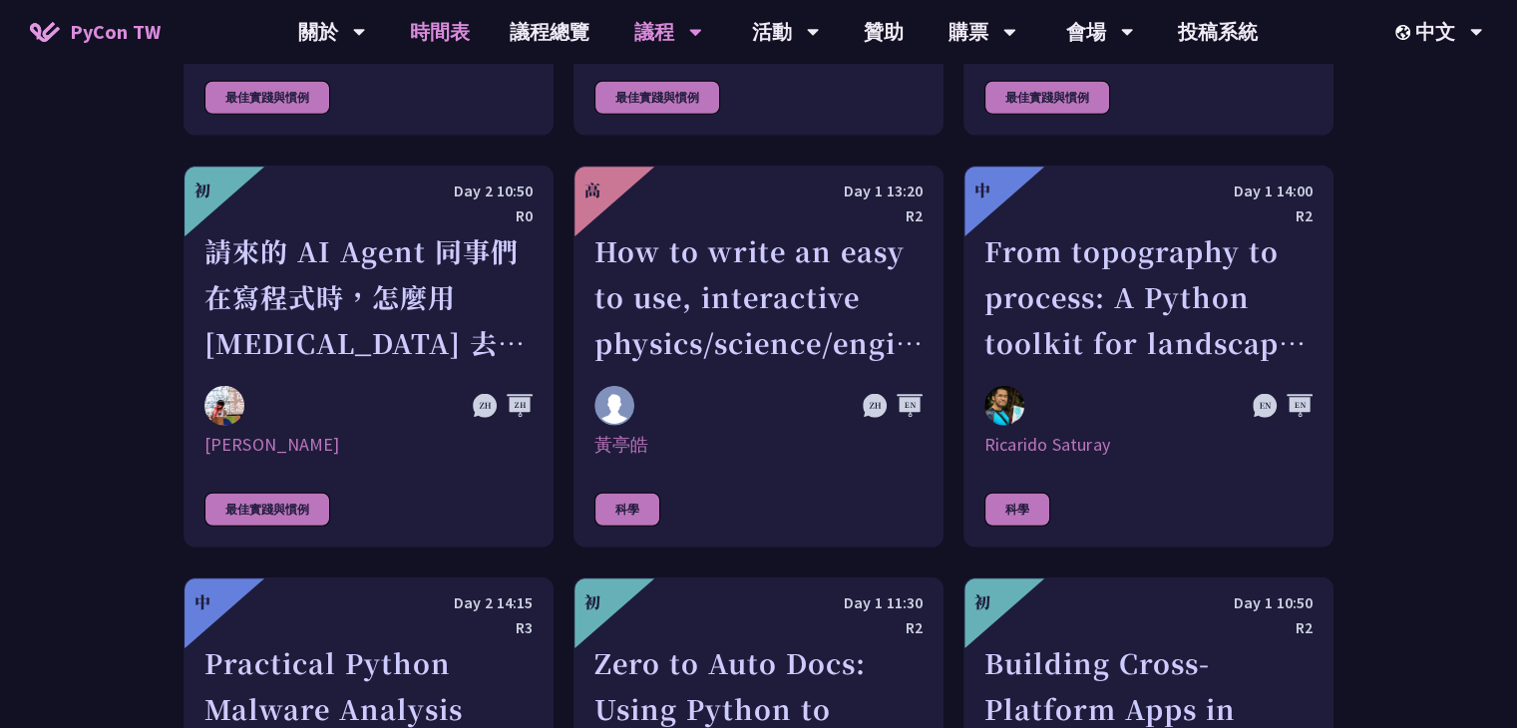
click at [439, 31] on link "時間表" at bounding box center [440, 32] width 100 height 64
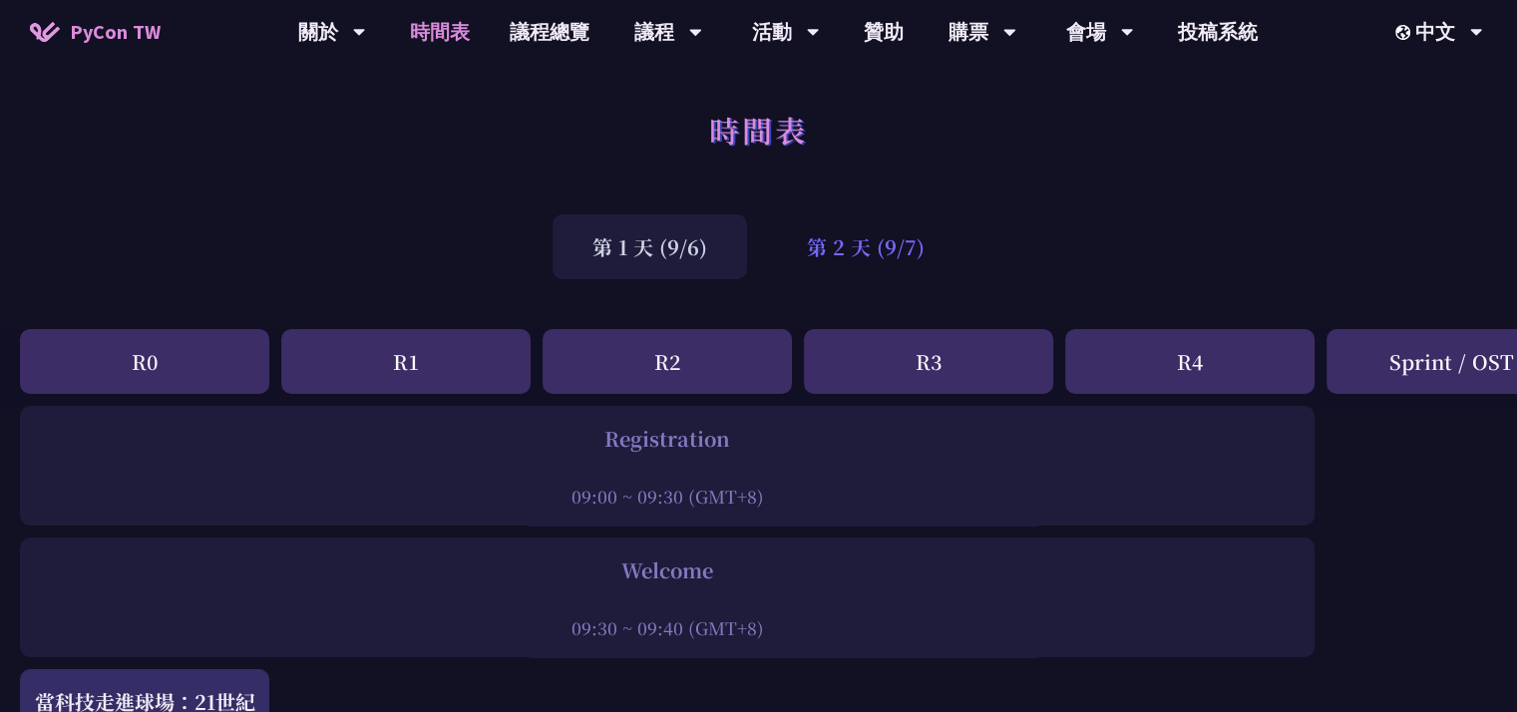
click at [834, 244] on div "第 2 天 (9/7)" at bounding box center [866, 246] width 198 height 65
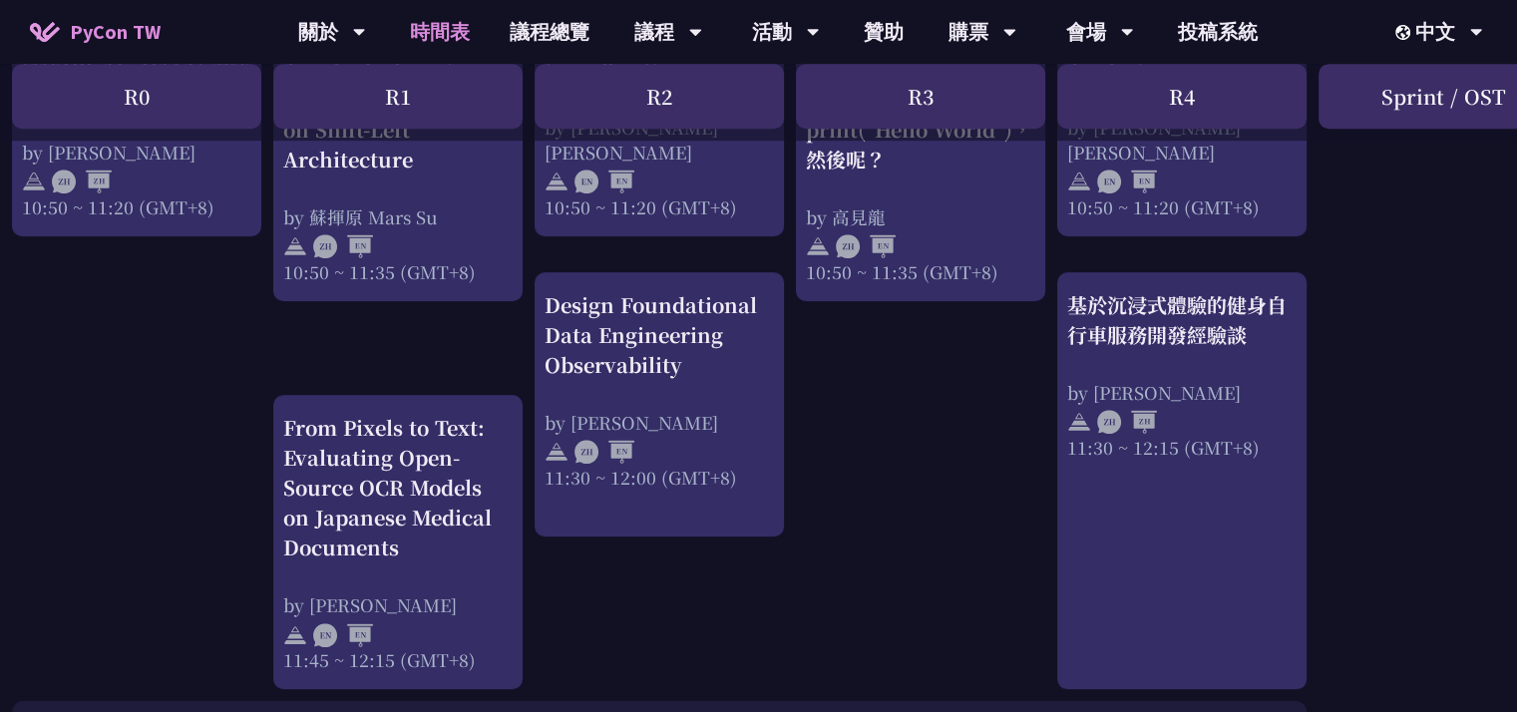
scroll to position [980, 8]
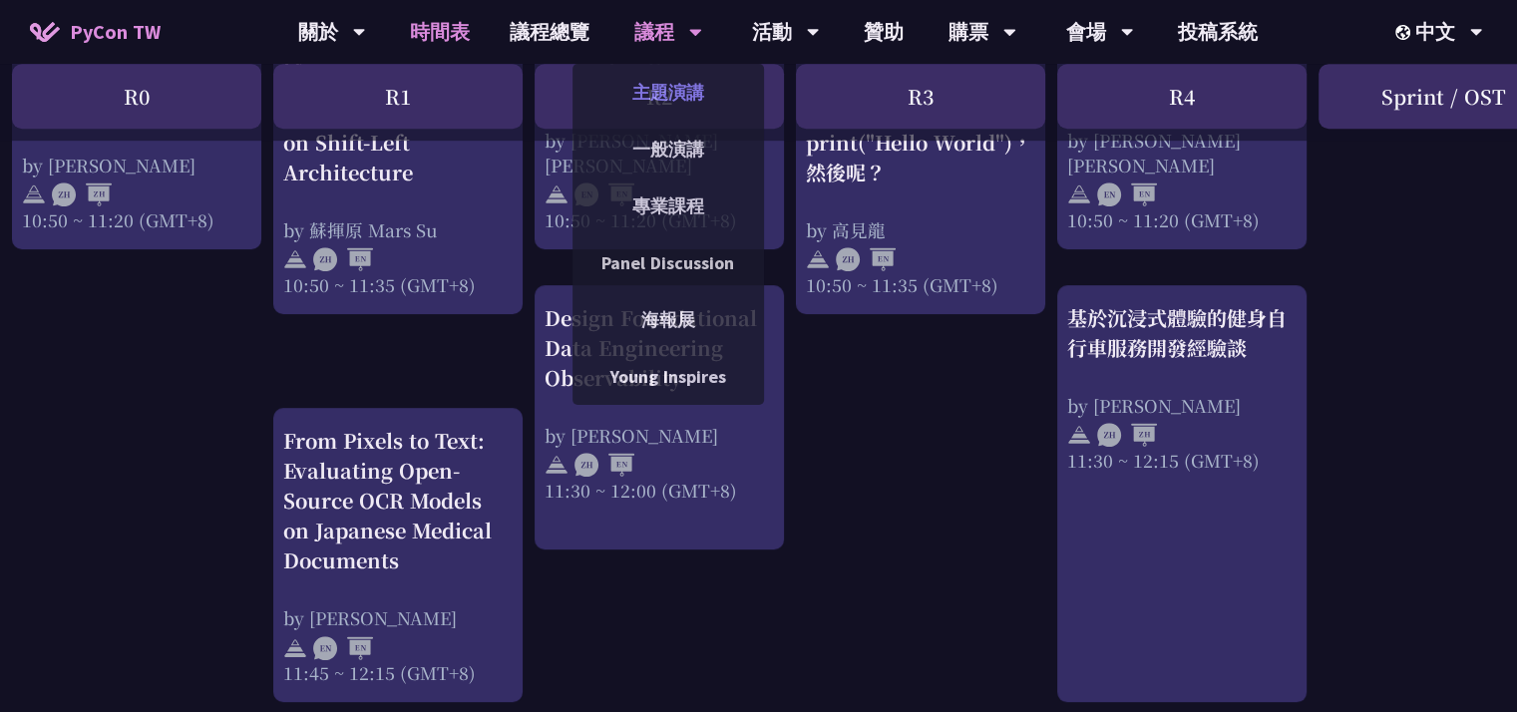
click at [663, 107] on link "主題演講" at bounding box center [669, 92] width 192 height 47
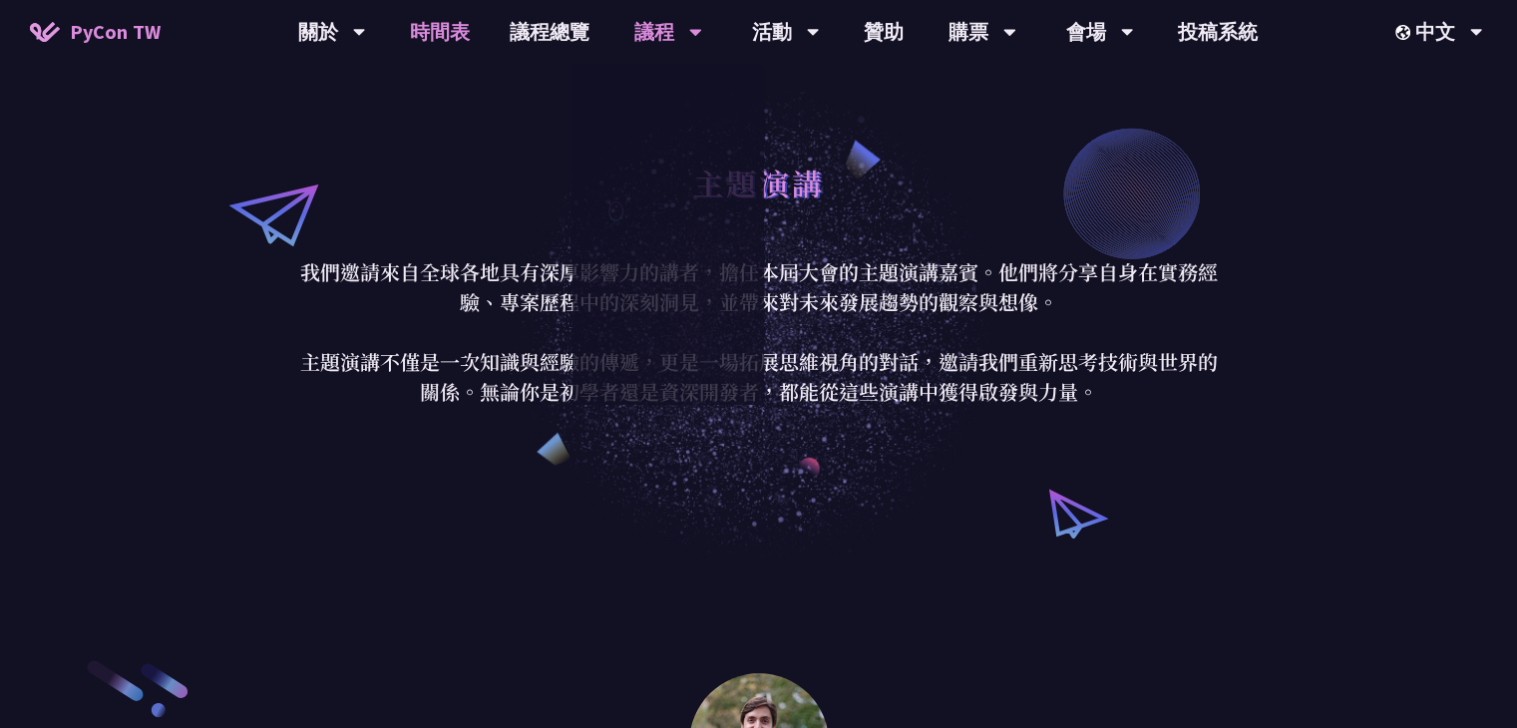
click at [483, 29] on link "時間表" at bounding box center [440, 32] width 100 height 64
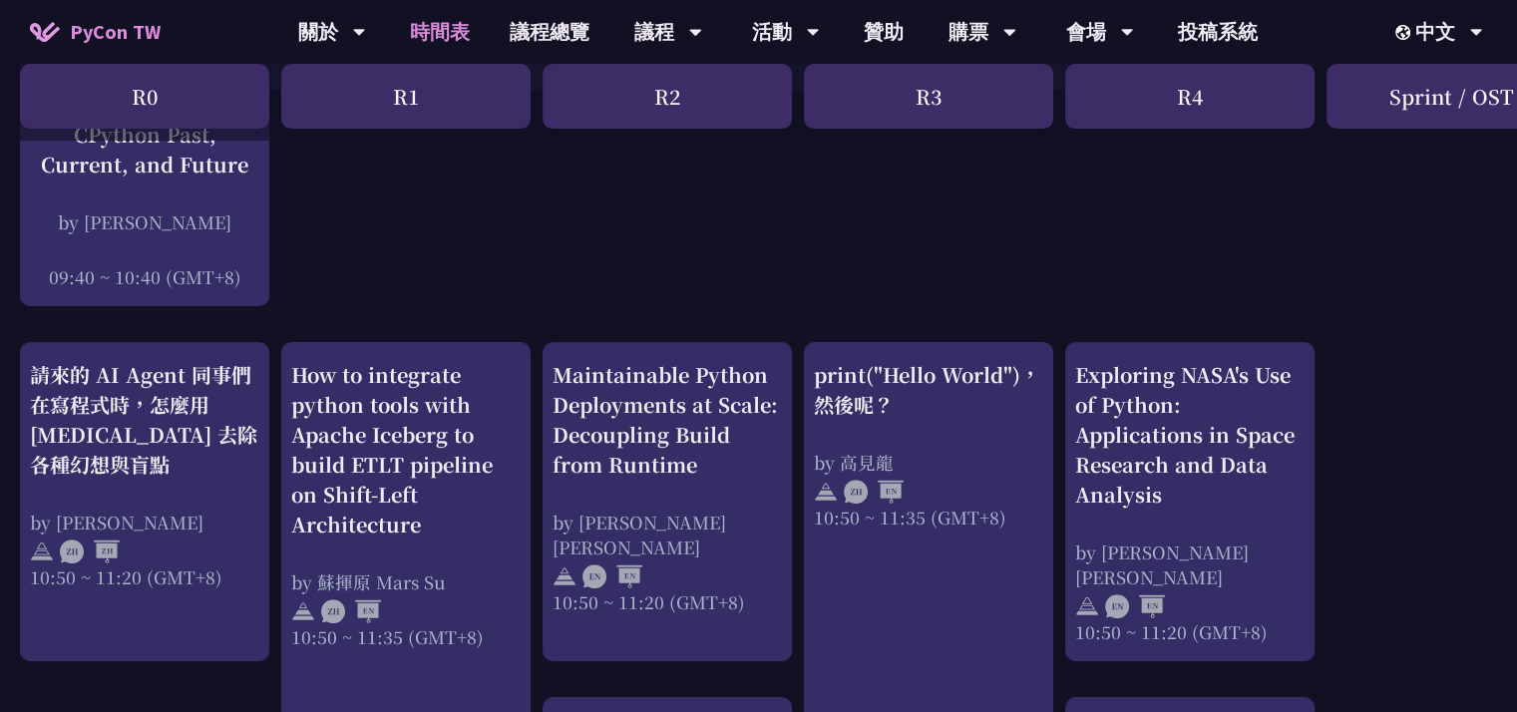
scroll to position [556, 0]
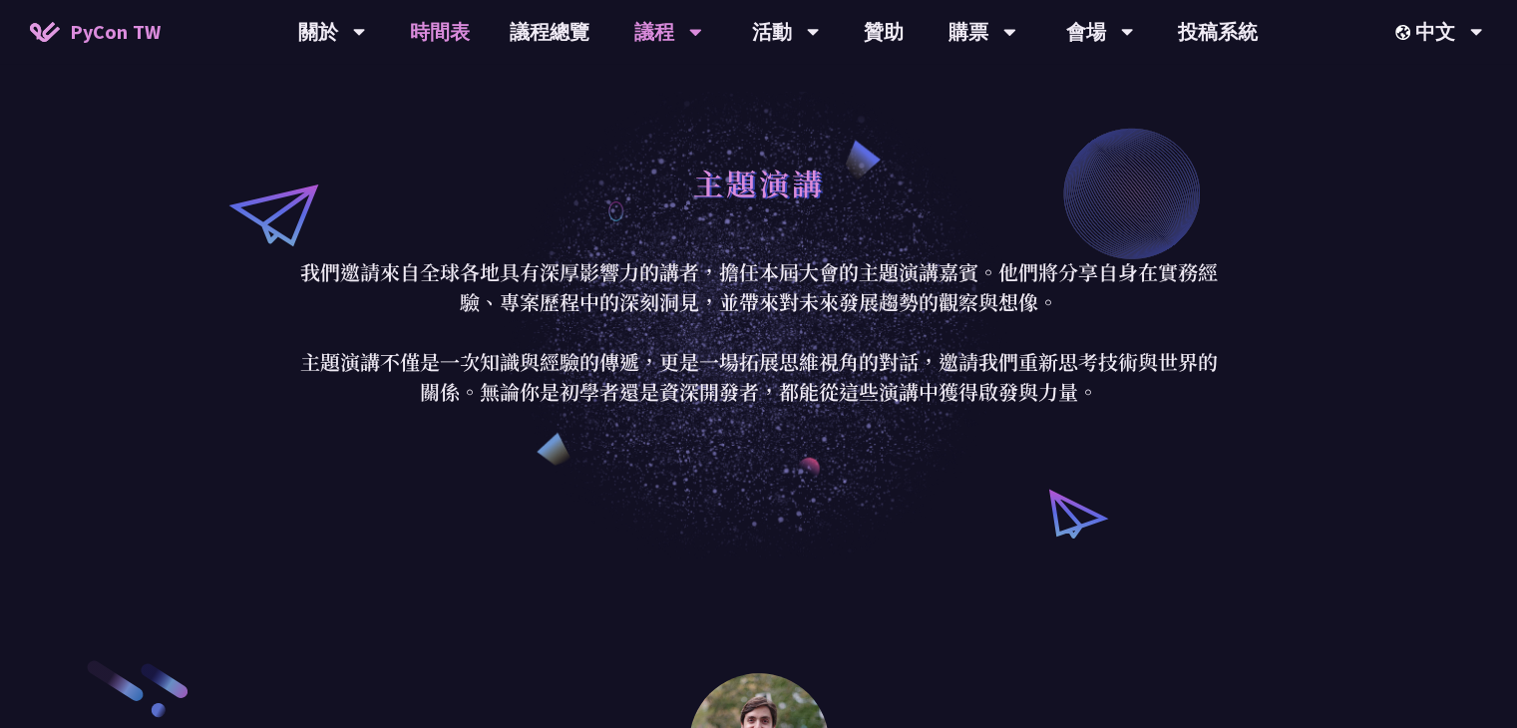
click at [445, 41] on link "時間表" at bounding box center [440, 32] width 100 height 64
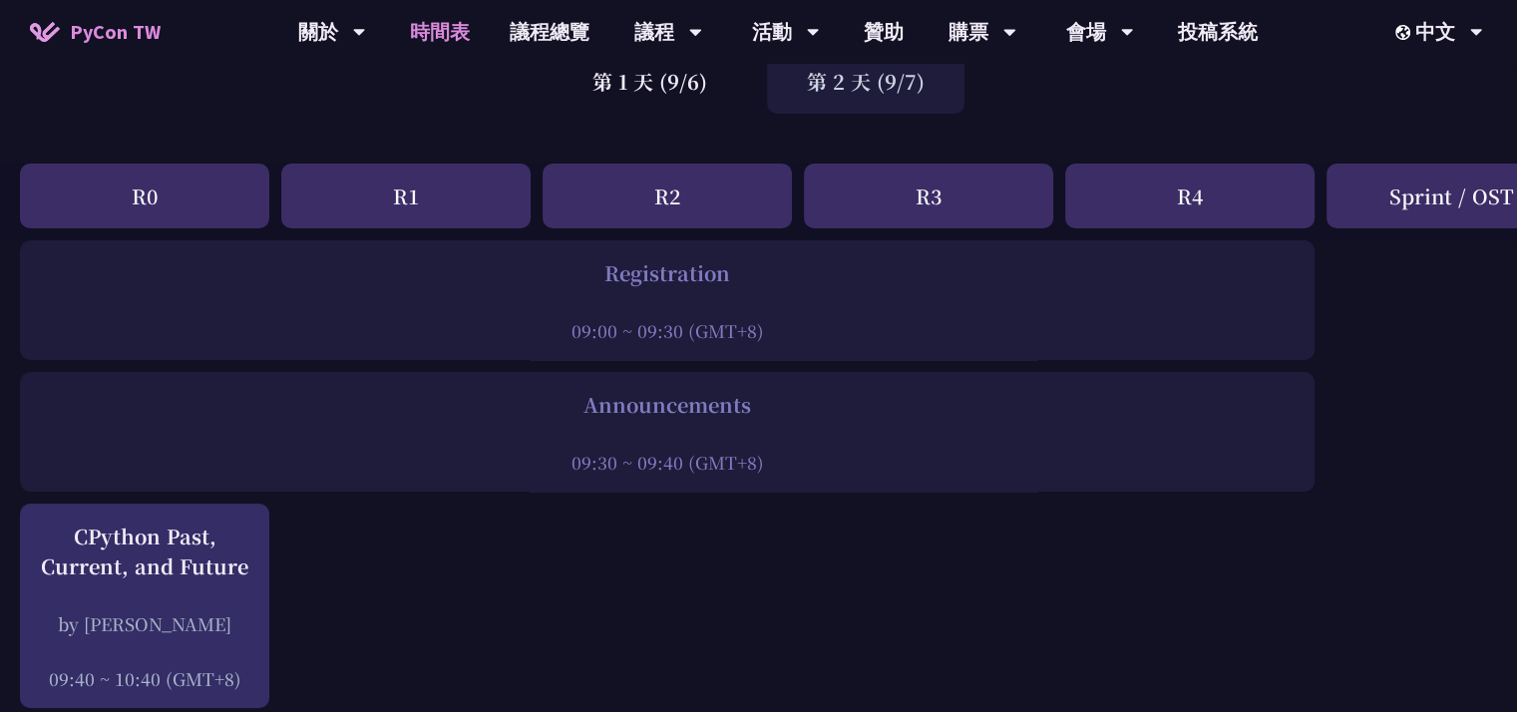
scroll to position [162, 0]
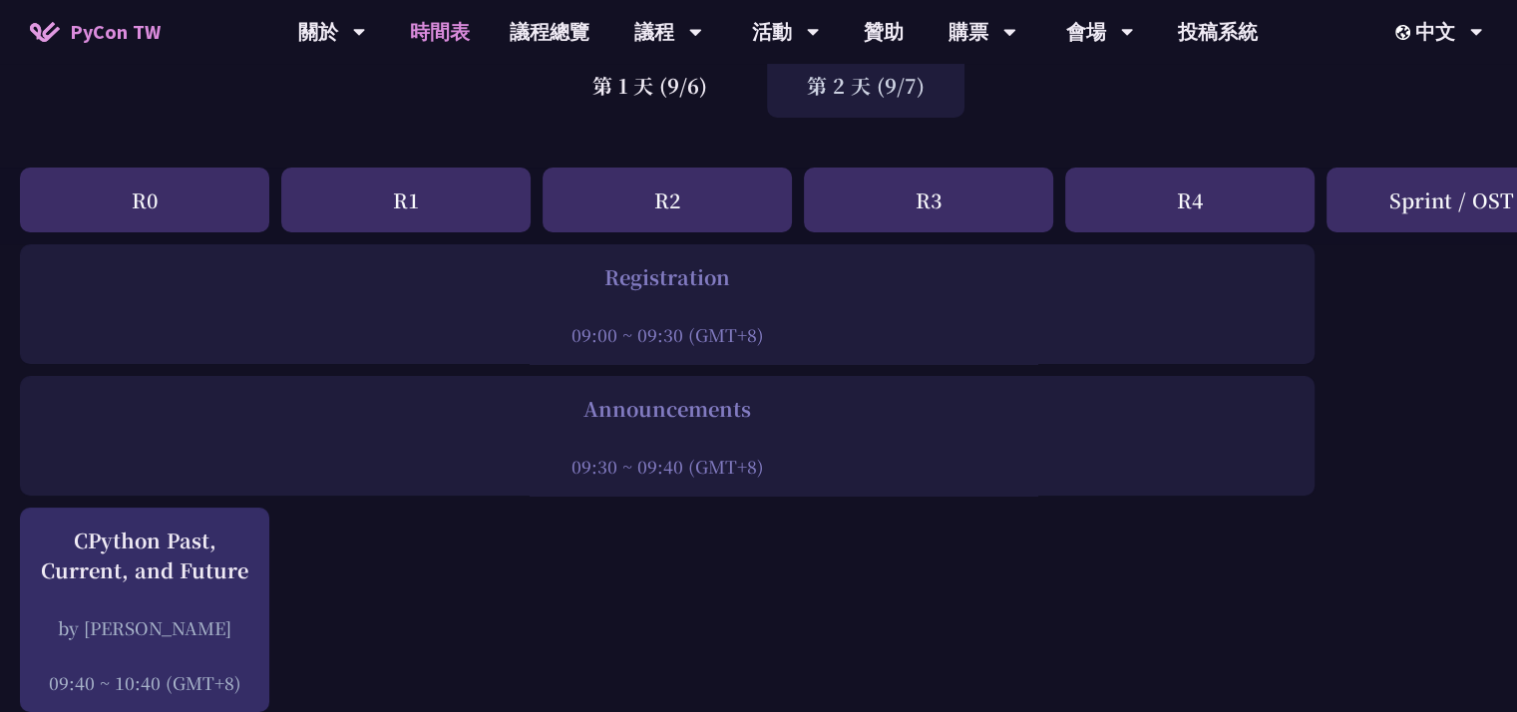
click at [483, 122] on div "第 1 天 (9/6) 第 2 天 (9/7)" at bounding box center [758, 85] width 1517 height 85
click at [635, 88] on div "第 1 天 (9/6)" at bounding box center [650, 85] width 195 height 65
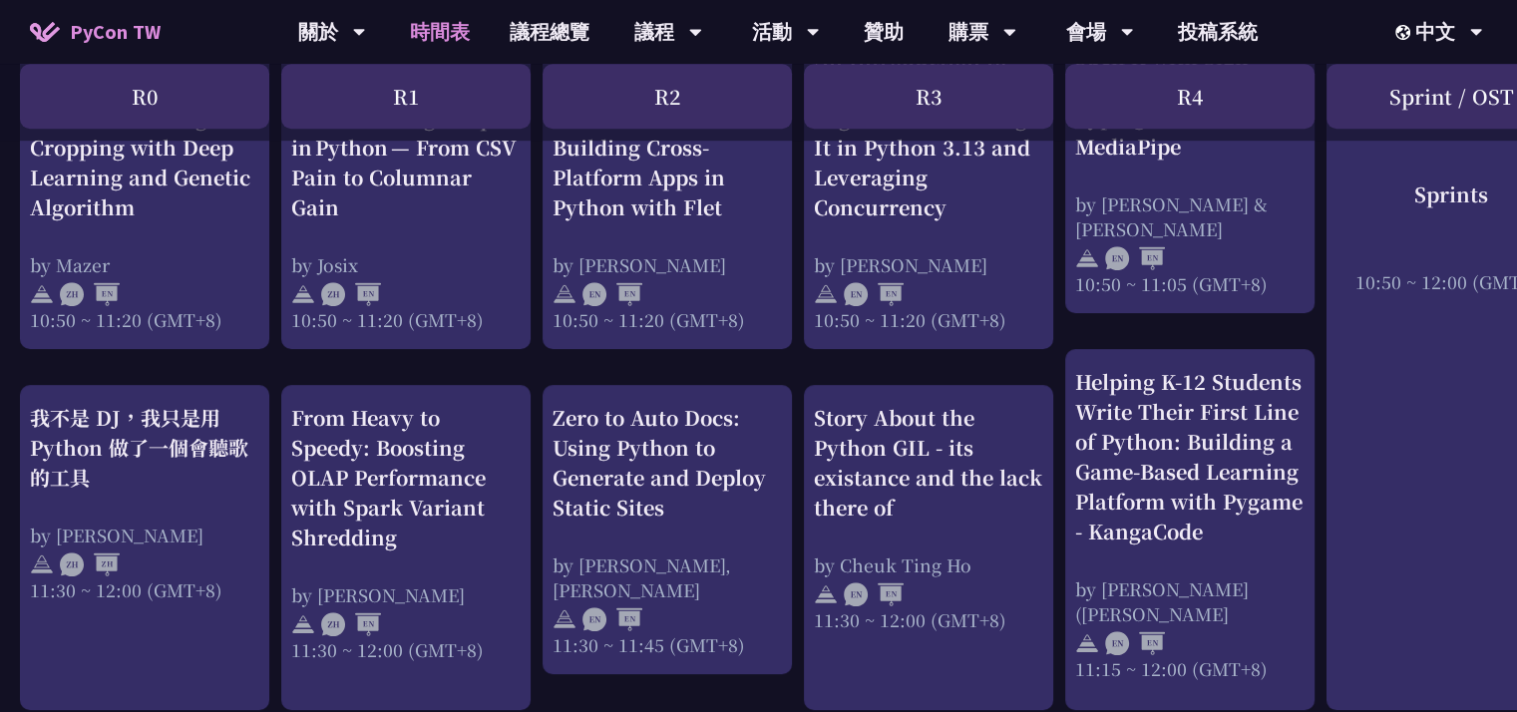
scroll to position [918, 0]
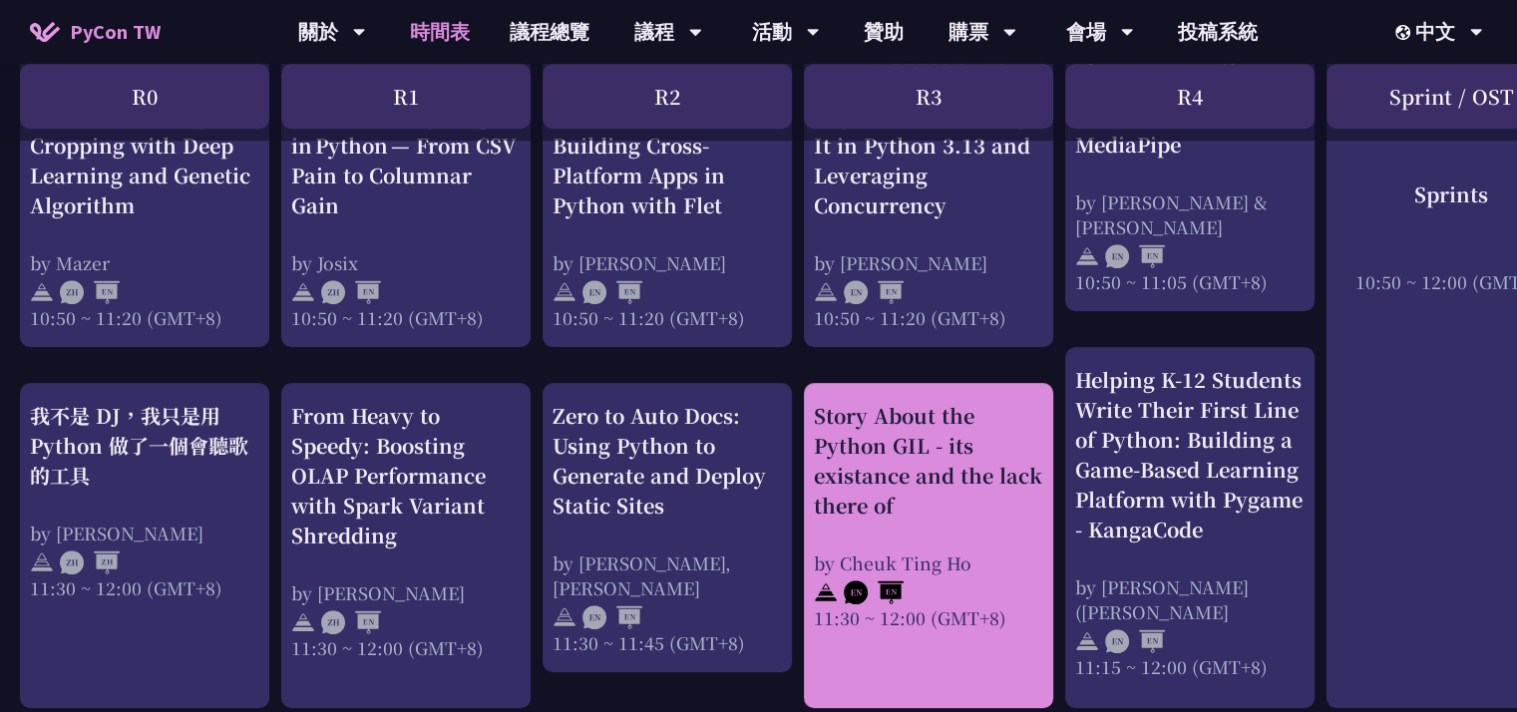
click at [935, 517] on div "Story About the Python GIL - its existance and the lack there of" at bounding box center [928, 461] width 229 height 120
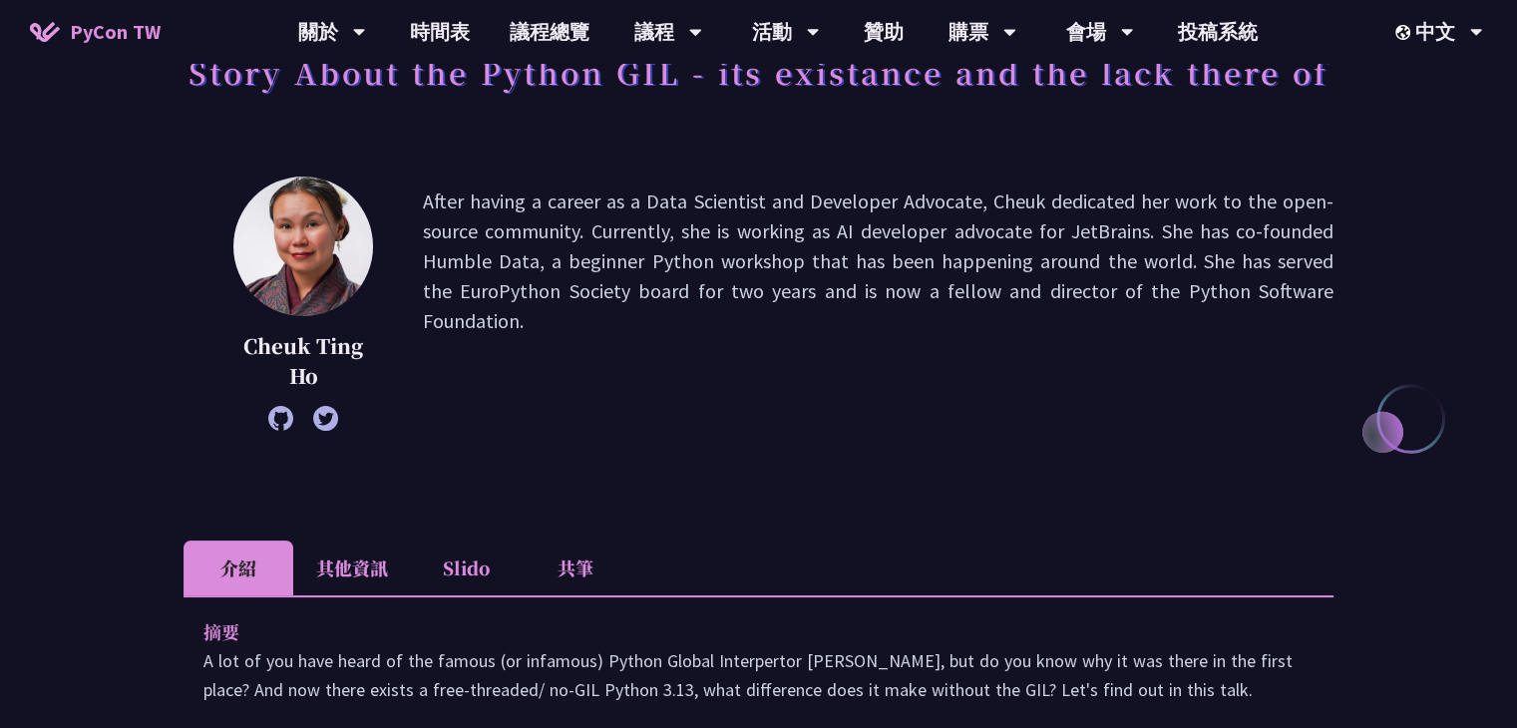
scroll to position [148, 0]
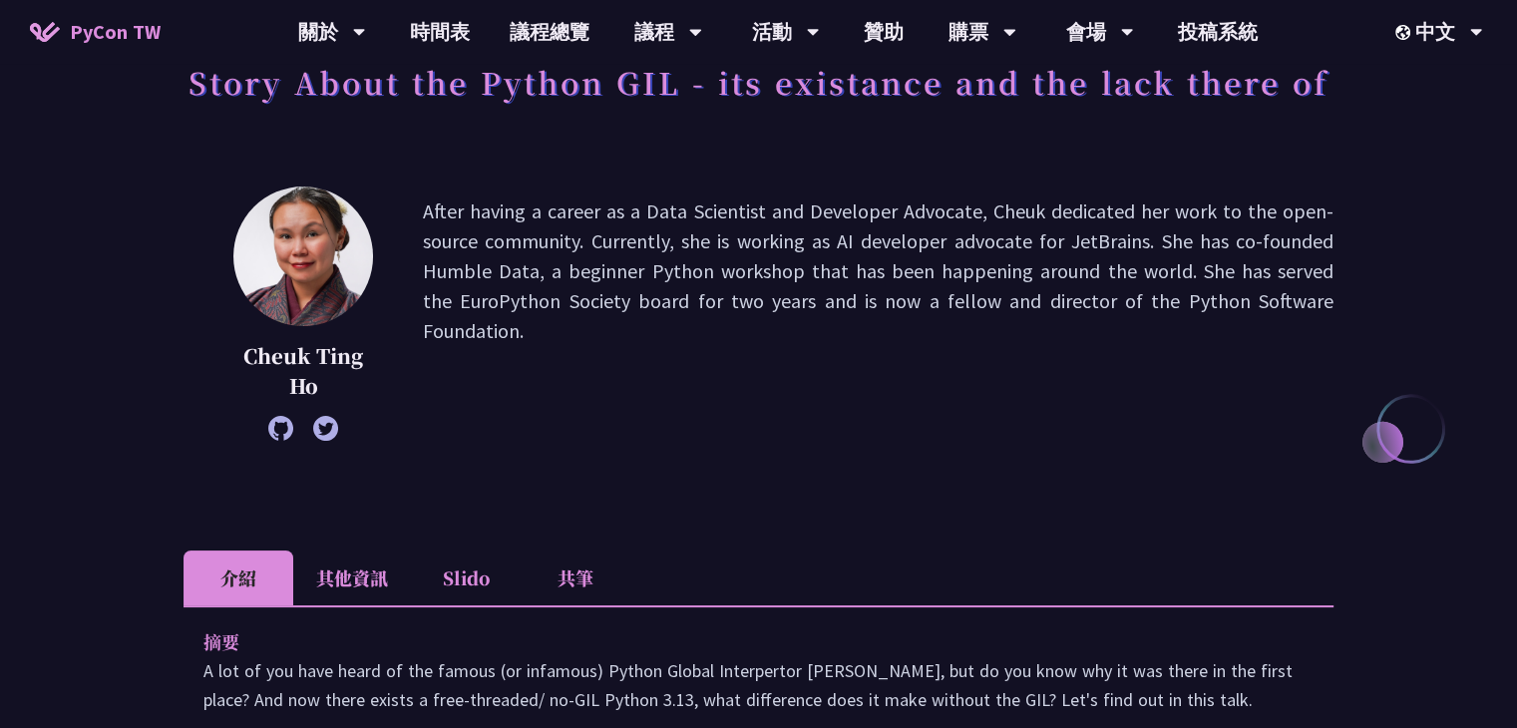
click at [330, 596] on li "其他資訊" at bounding box center [352, 578] width 118 height 55
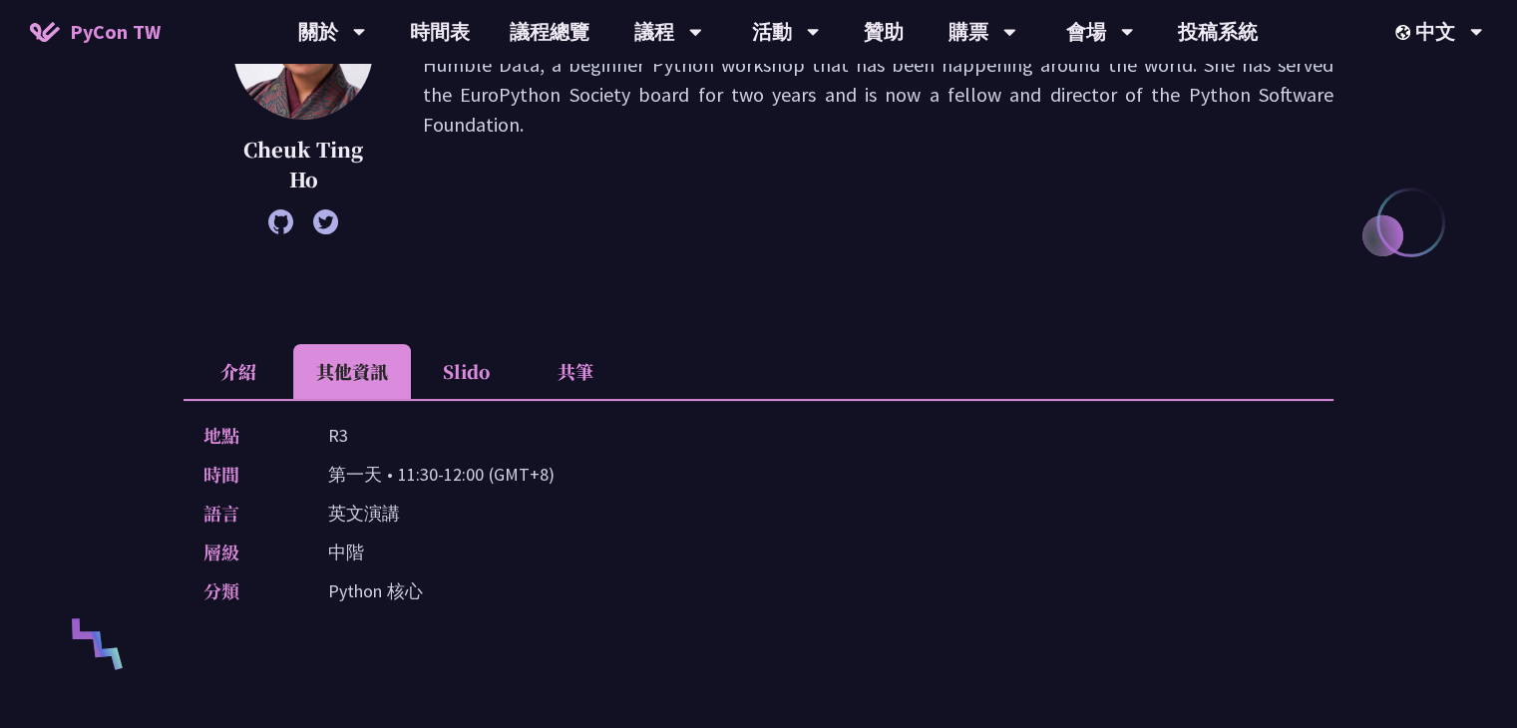
scroll to position [355, 0]
click at [479, 348] on li "Slido" at bounding box center [466, 370] width 110 height 55
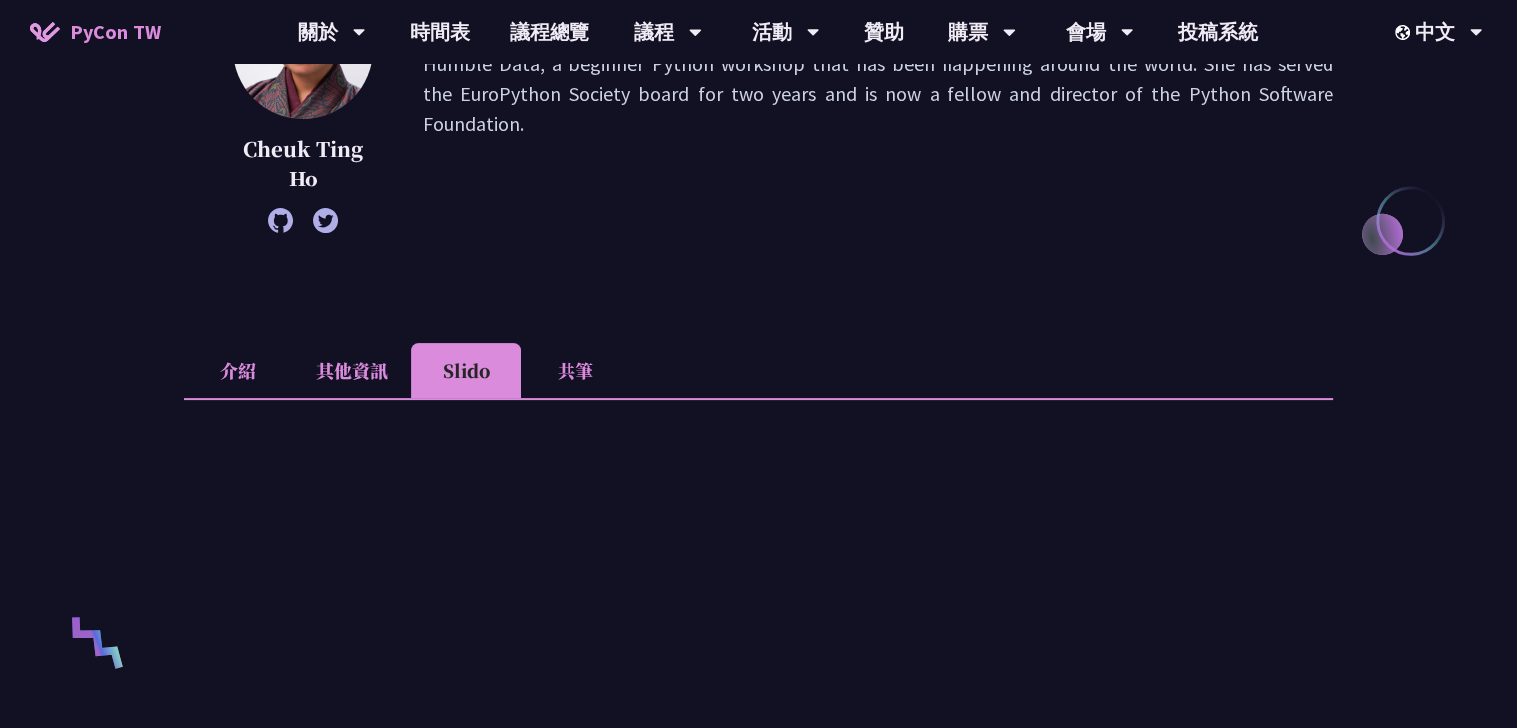
click at [577, 374] on li "共筆" at bounding box center [576, 370] width 110 height 55
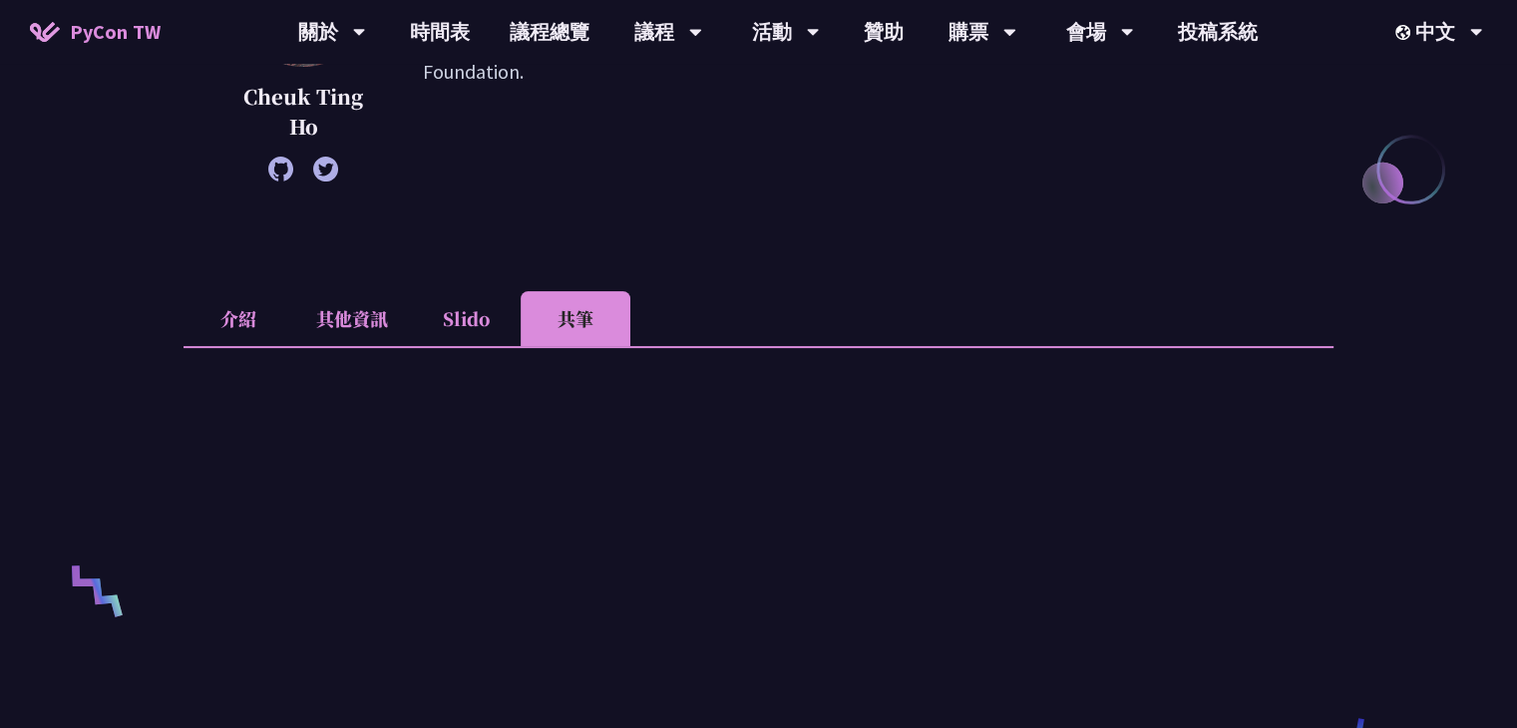
scroll to position [403, 0]
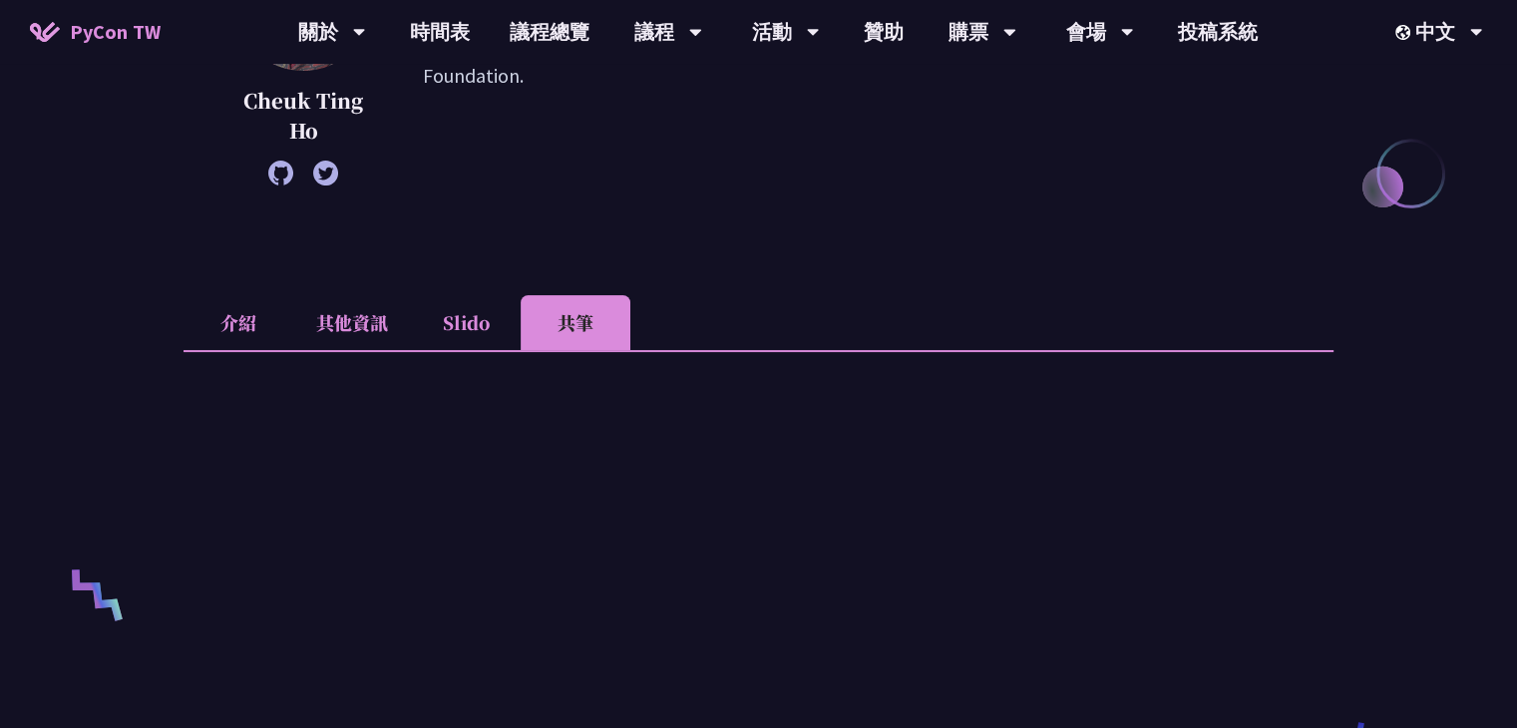
click at [470, 322] on li "Slido" at bounding box center [466, 322] width 110 height 55
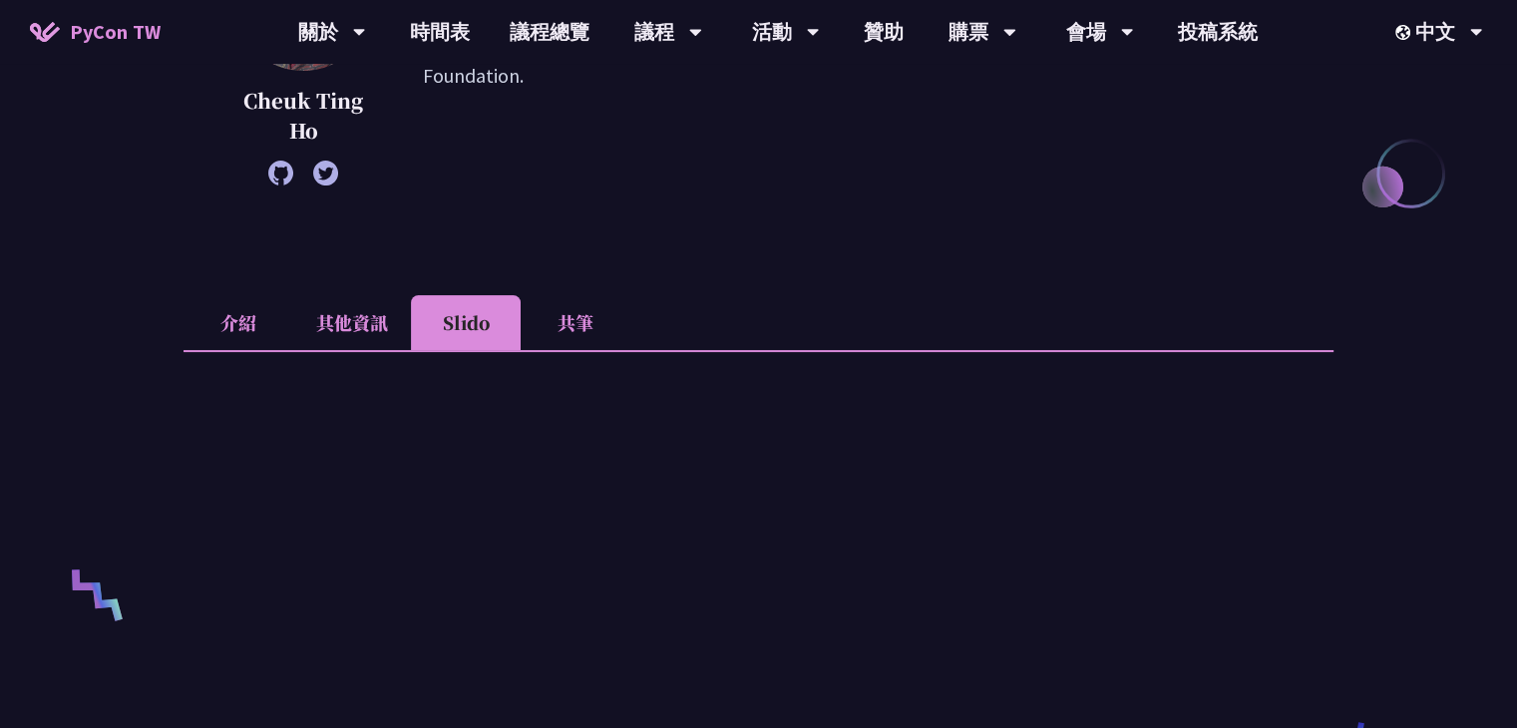
click at [382, 326] on li "其他資訊" at bounding box center [352, 322] width 118 height 55
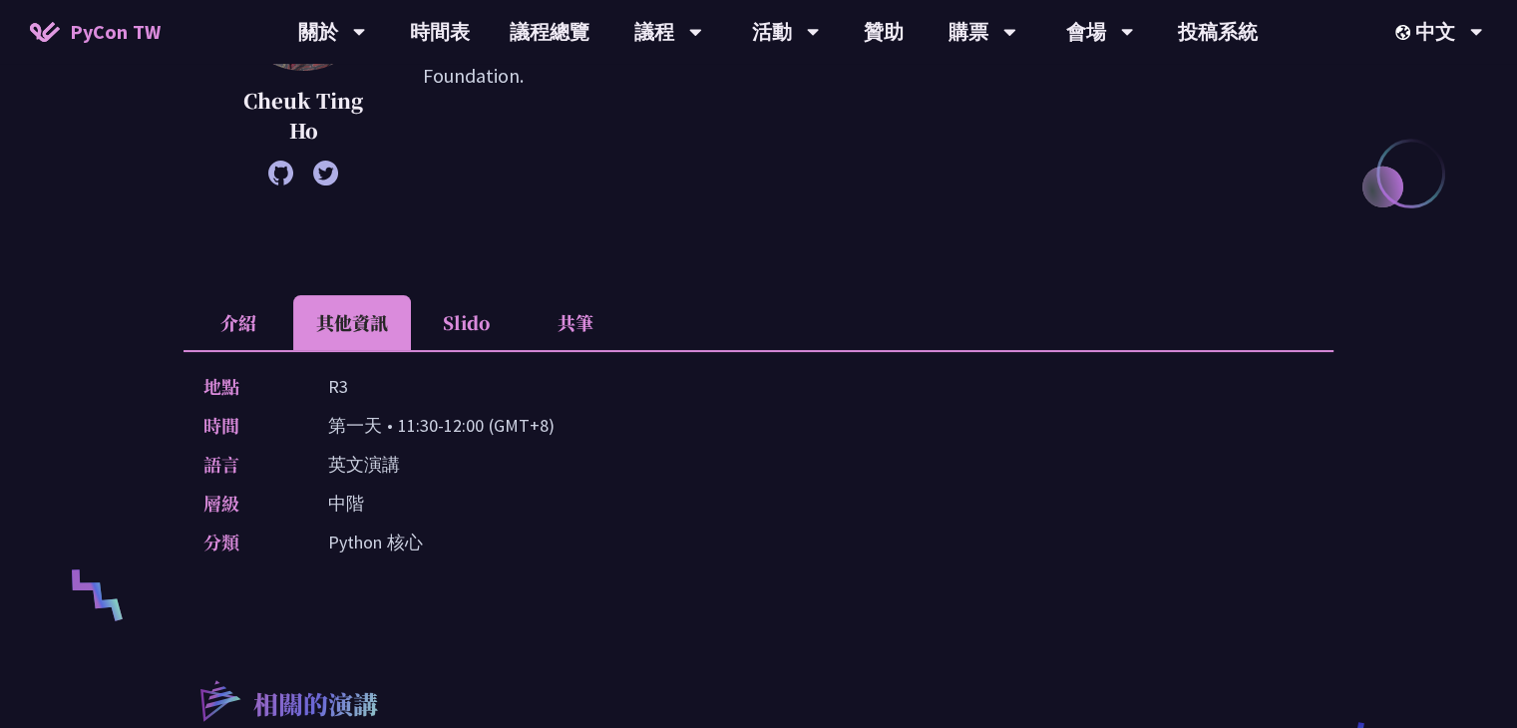
click at [268, 329] on li "介紹" at bounding box center [239, 322] width 110 height 55
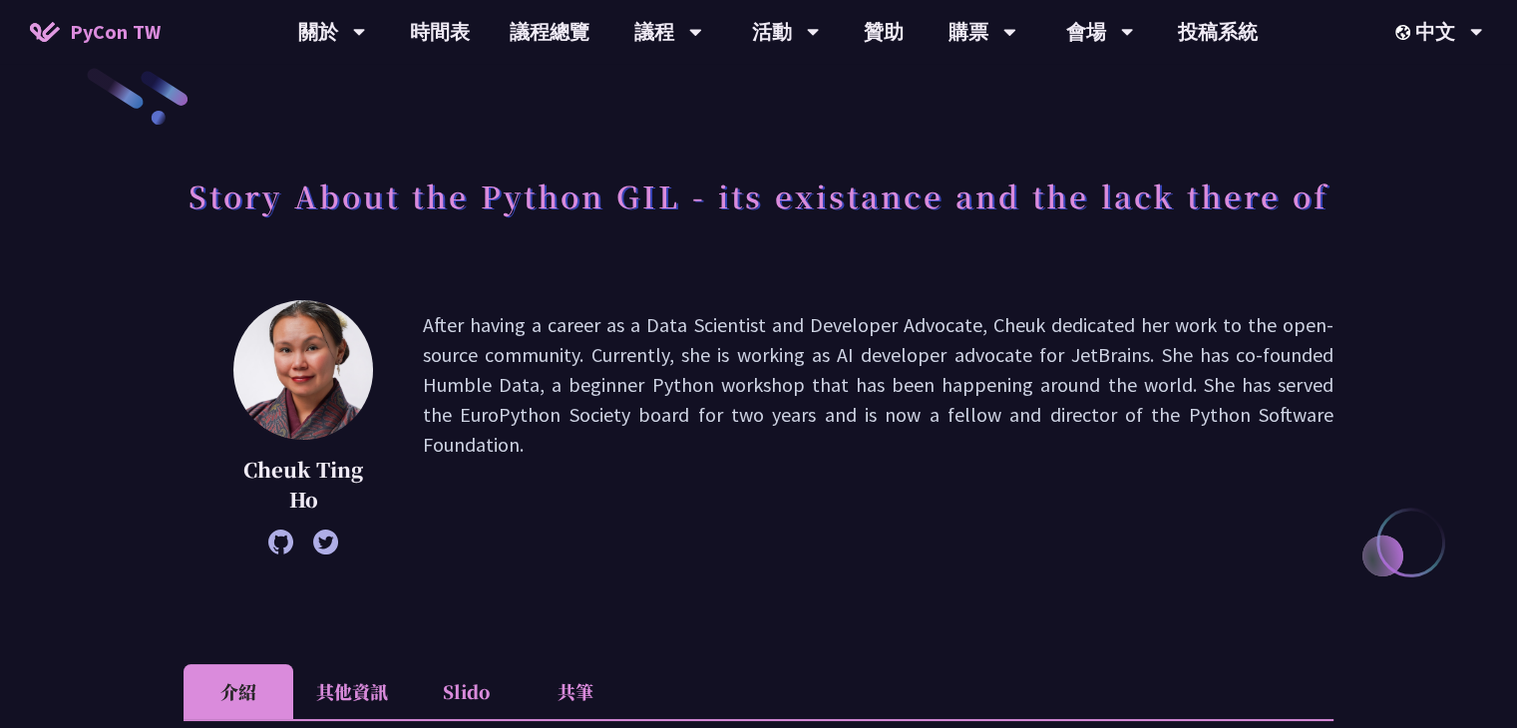
scroll to position [0, 0]
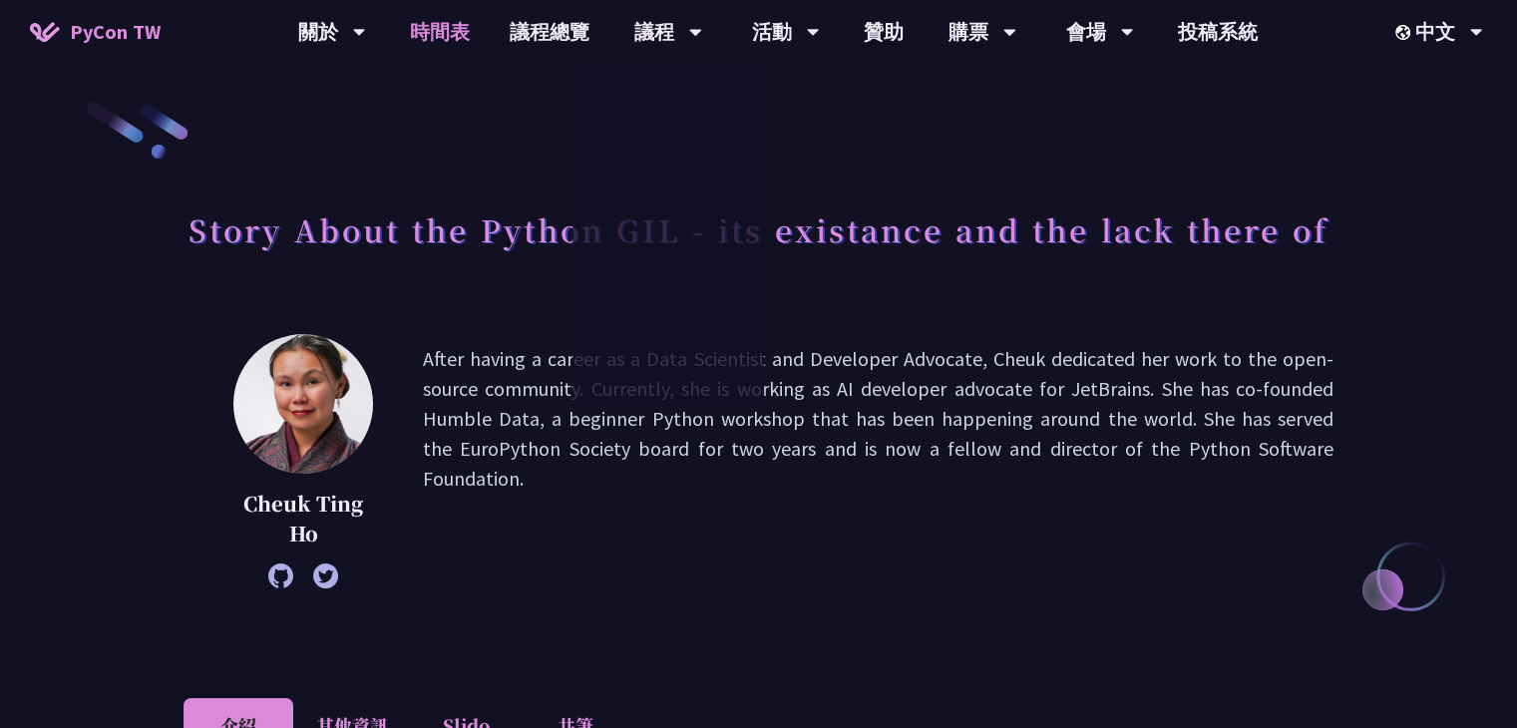
click at [460, 33] on link "時間表" at bounding box center [440, 32] width 100 height 64
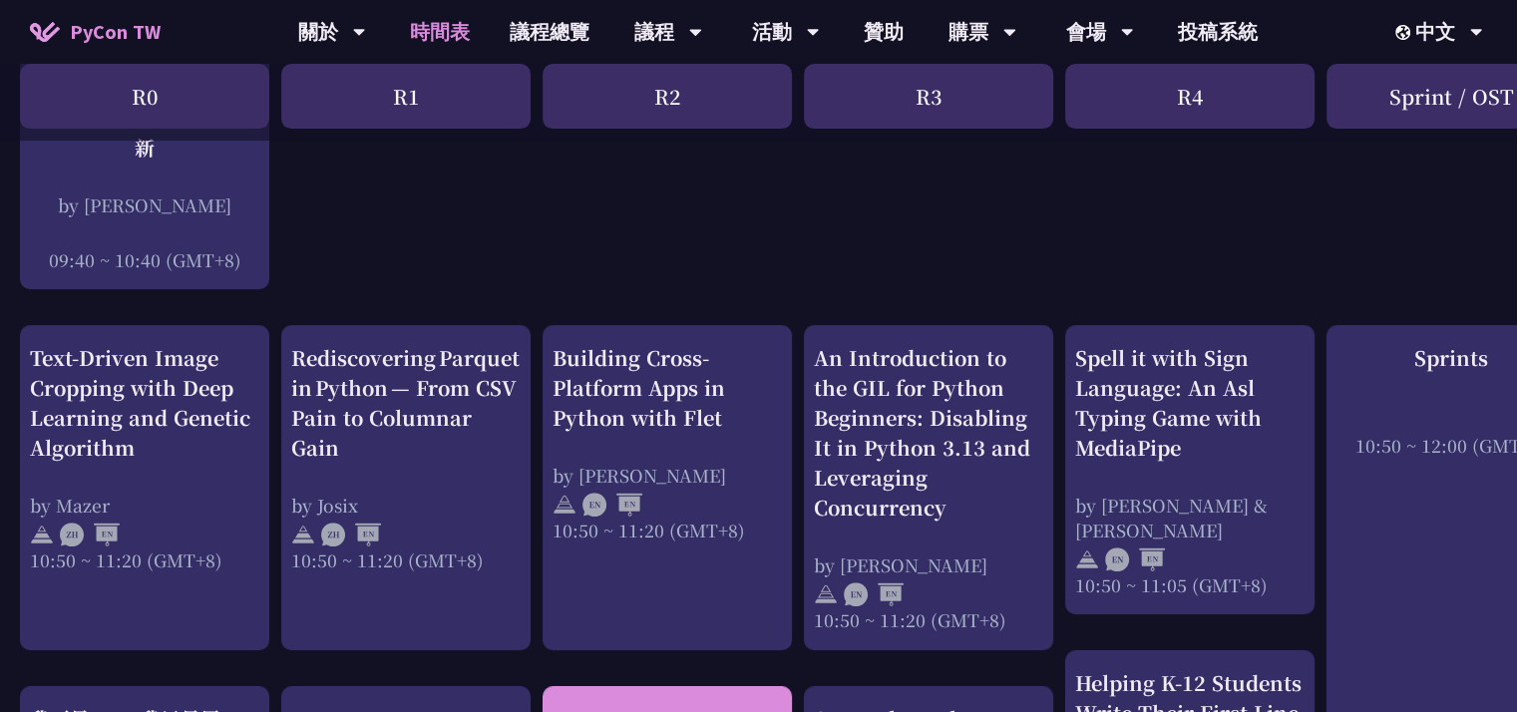
scroll to position [614, 0]
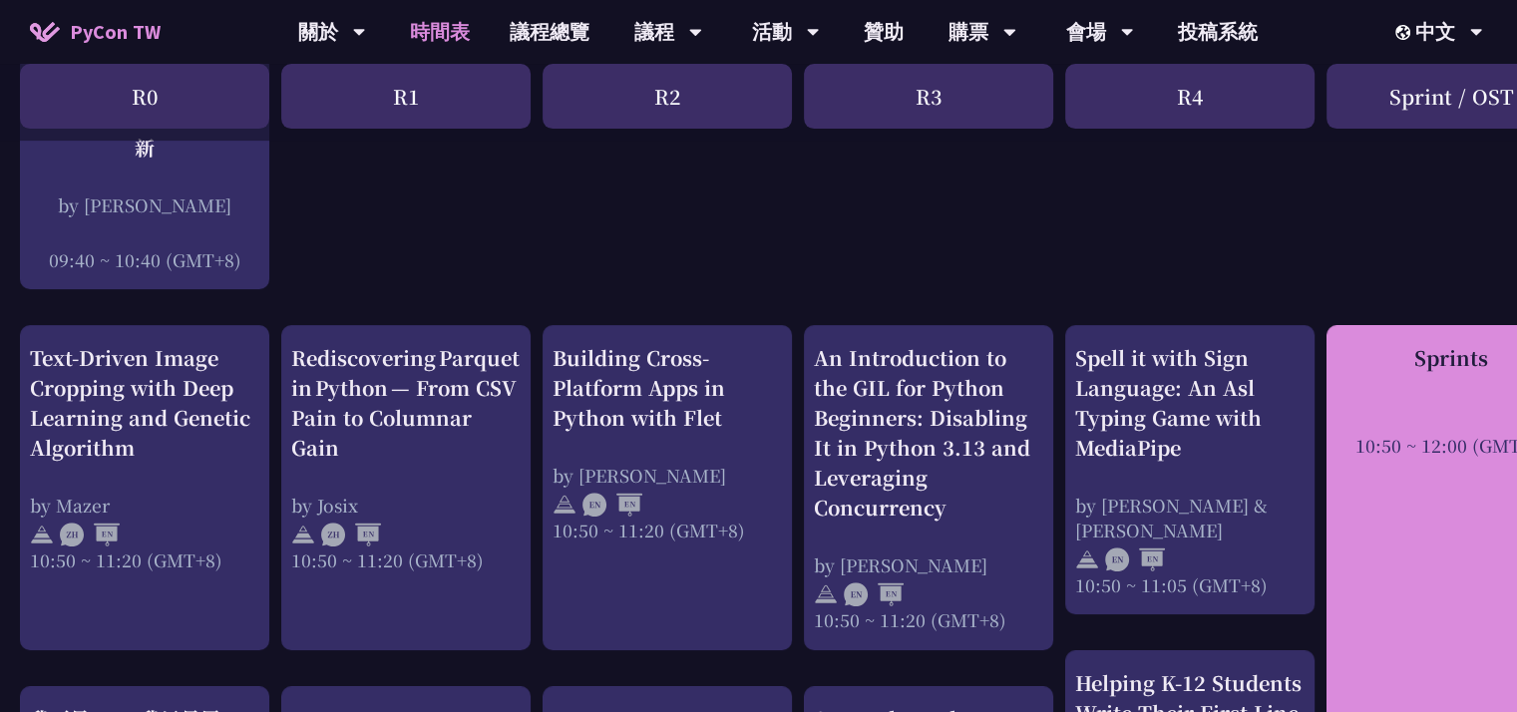
click at [1447, 380] on div "Sprints 10:50 ~ 12:00 (GMT+8)" at bounding box center [1451, 400] width 229 height 115
click at [1453, 363] on div "Sprints" at bounding box center [1451, 358] width 229 height 30
click at [1453, 347] on div "Sprints" at bounding box center [1451, 358] width 229 height 30
click at [1437, 456] on div "10:50 ~ 12:00 (GMT+8)" at bounding box center [1451, 445] width 229 height 25
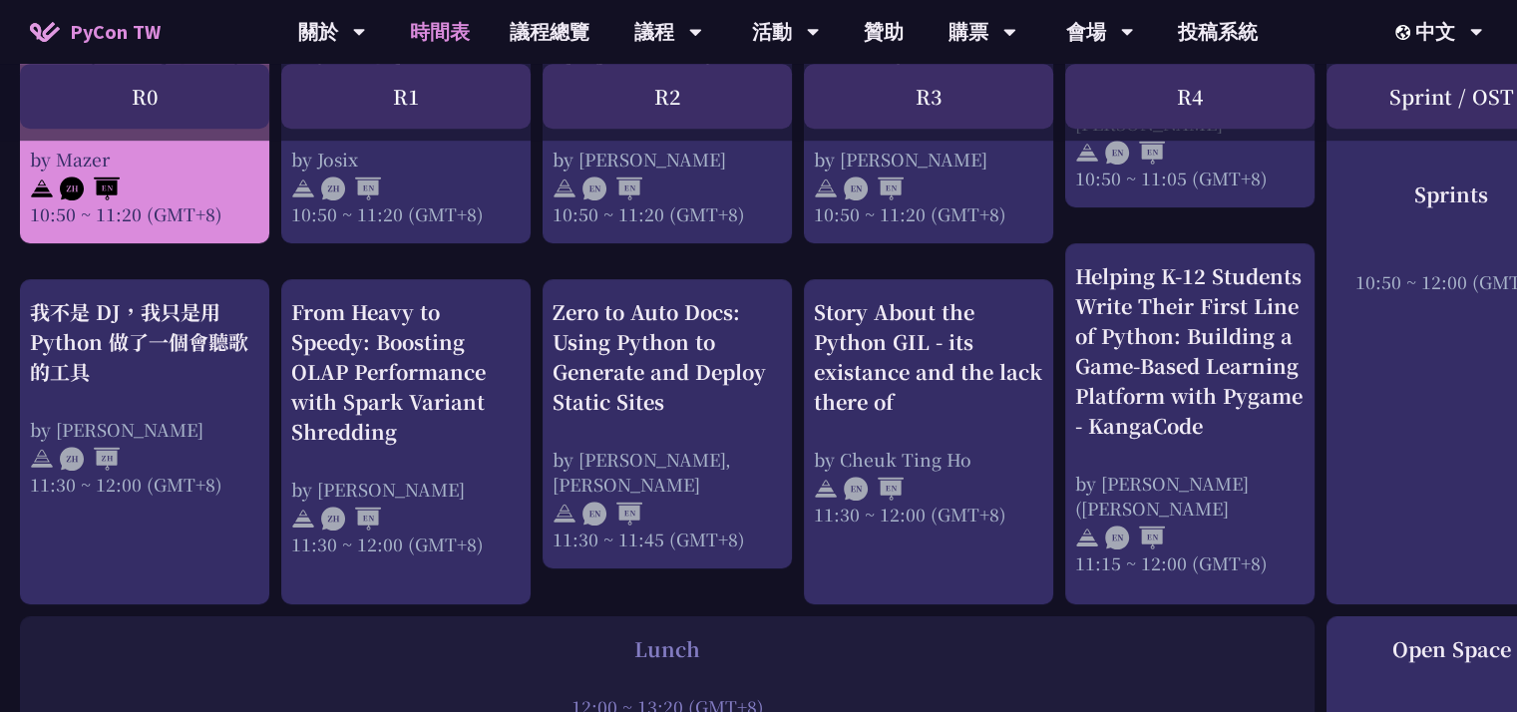
scroll to position [1022, 0]
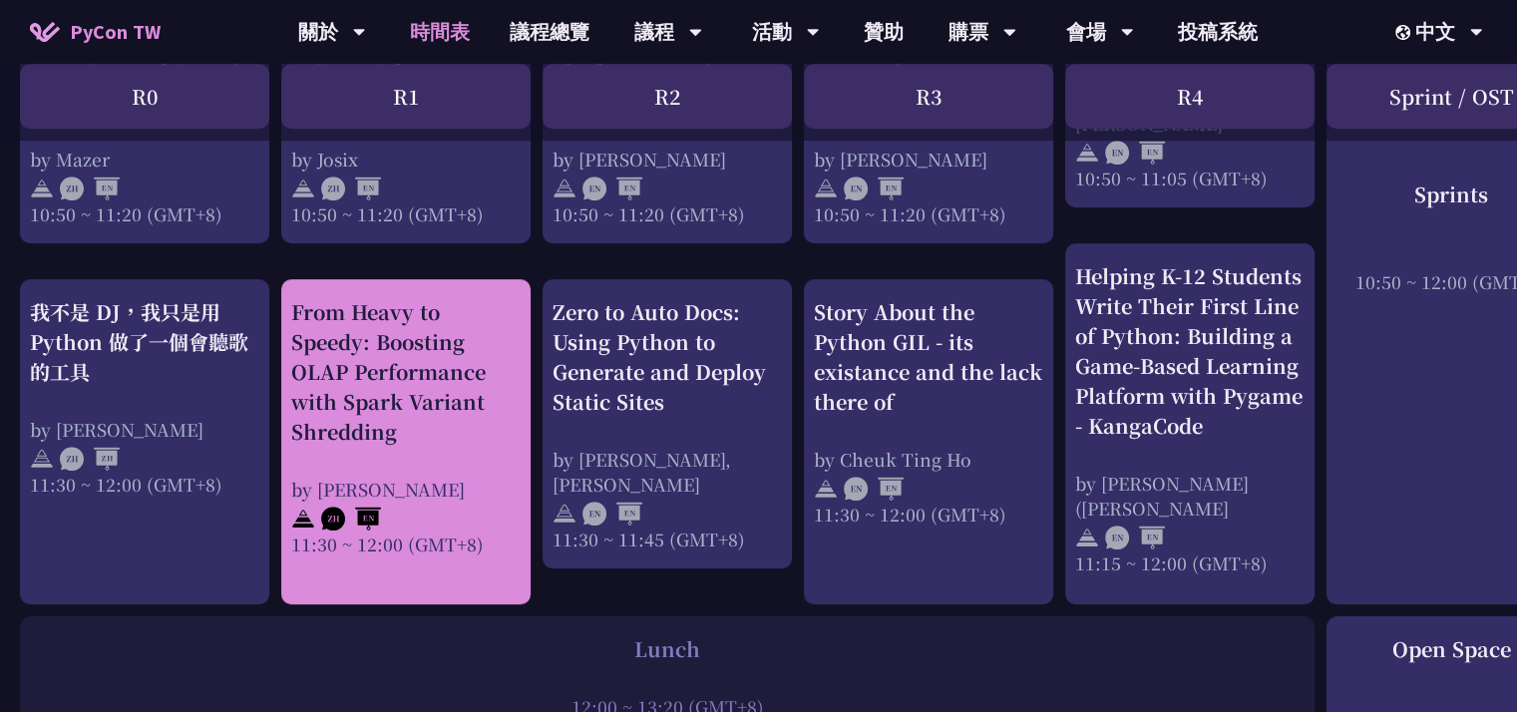
click at [381, 364] on div "From Heavy to Speedy: Boosting OLAP Performance with Spark Variant Shredding" at bounding box center [405, 372] width 229 height 150
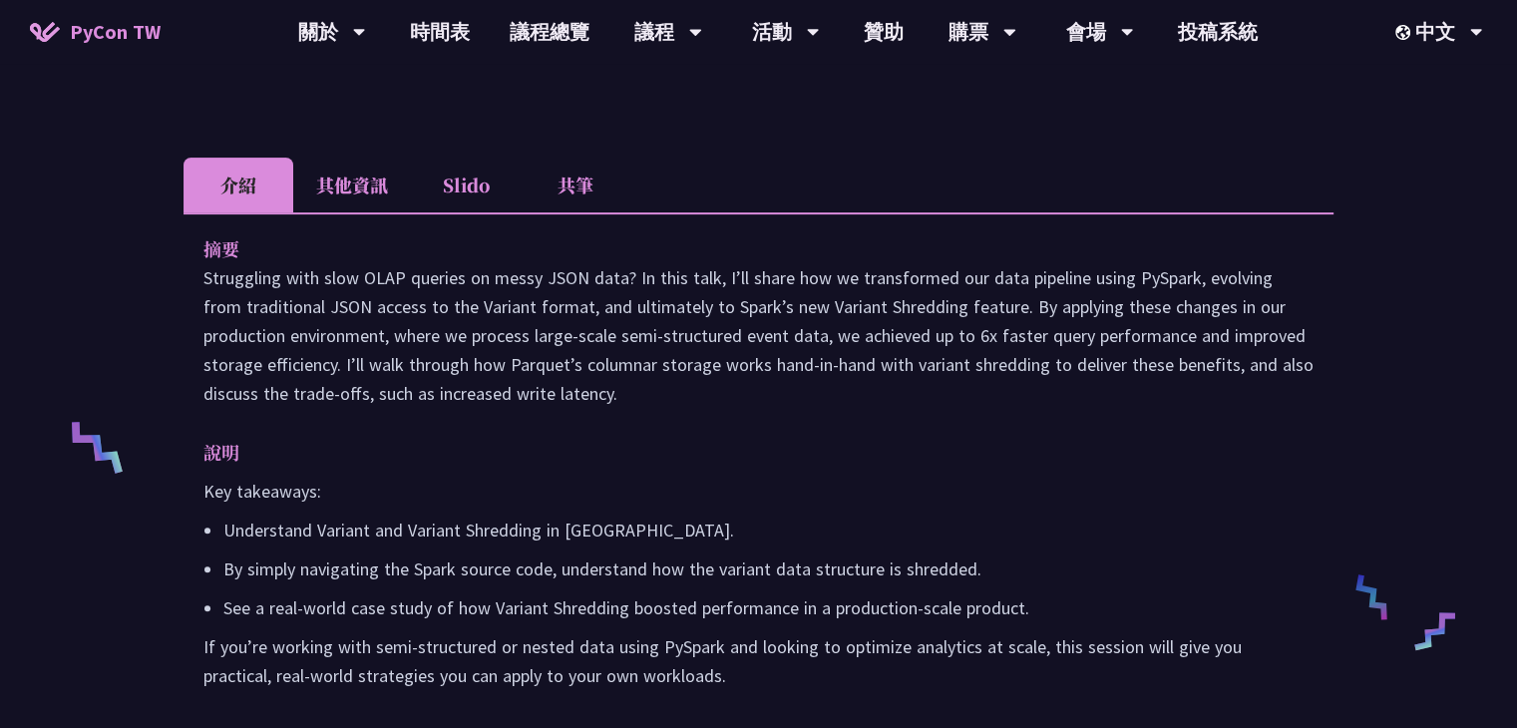
scroll to position [503, 0]
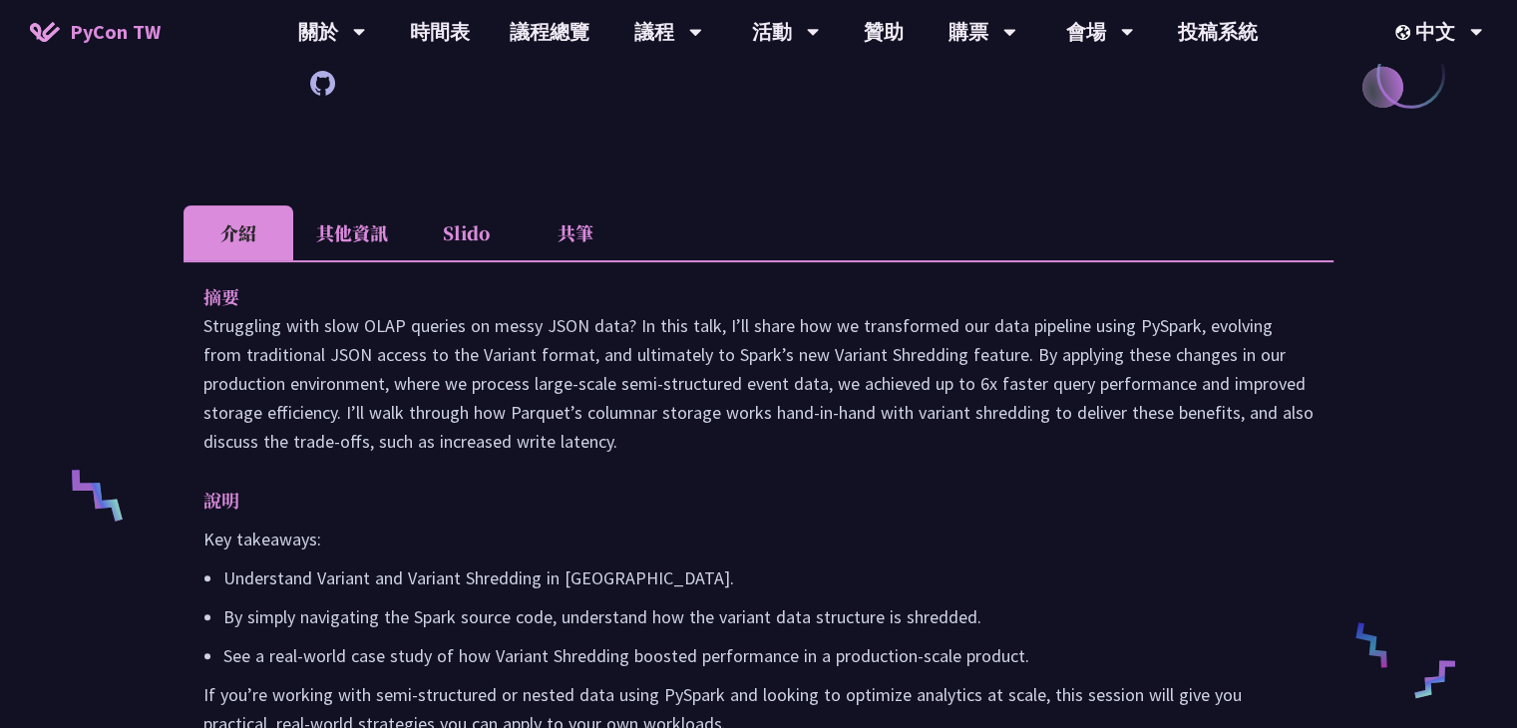
click at [333, 258] on li "其他資訊" at bounding box center [352, 232] width 118 height 55
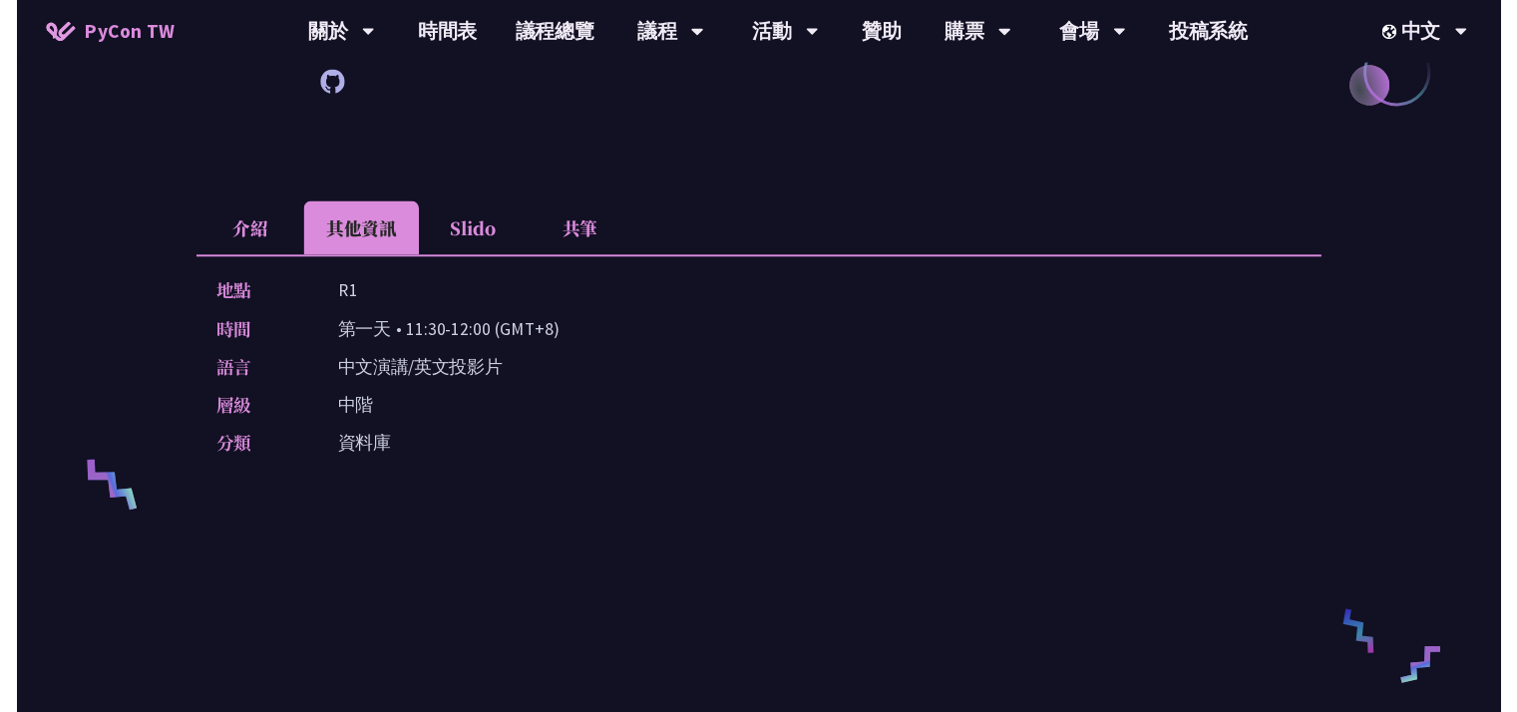
scroll to position [1022, 0]
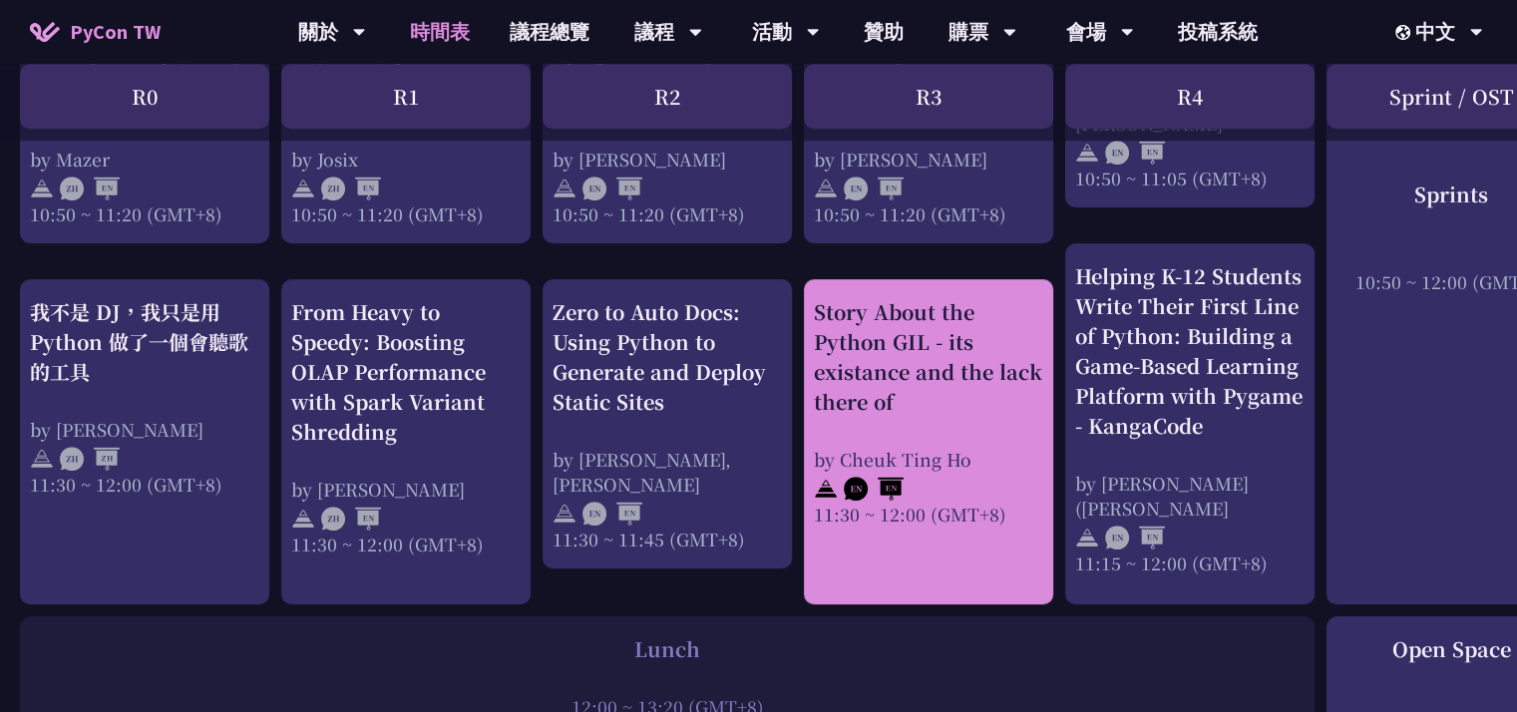
click at [986, 412] on div "Story About the Python GIL - its existance and the lack there of" at bounding box center [928, 357] width 229 height 120
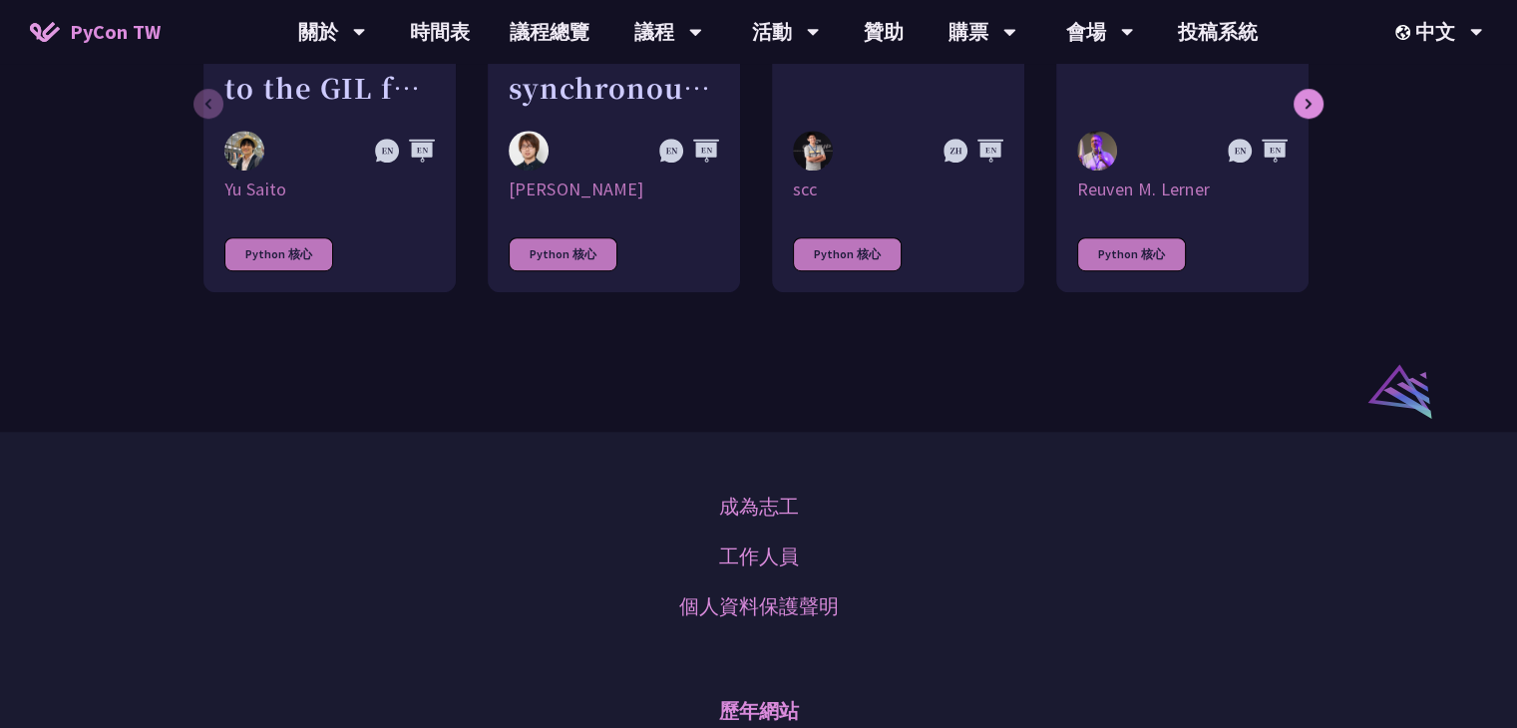
scroll to position [1372, 0]
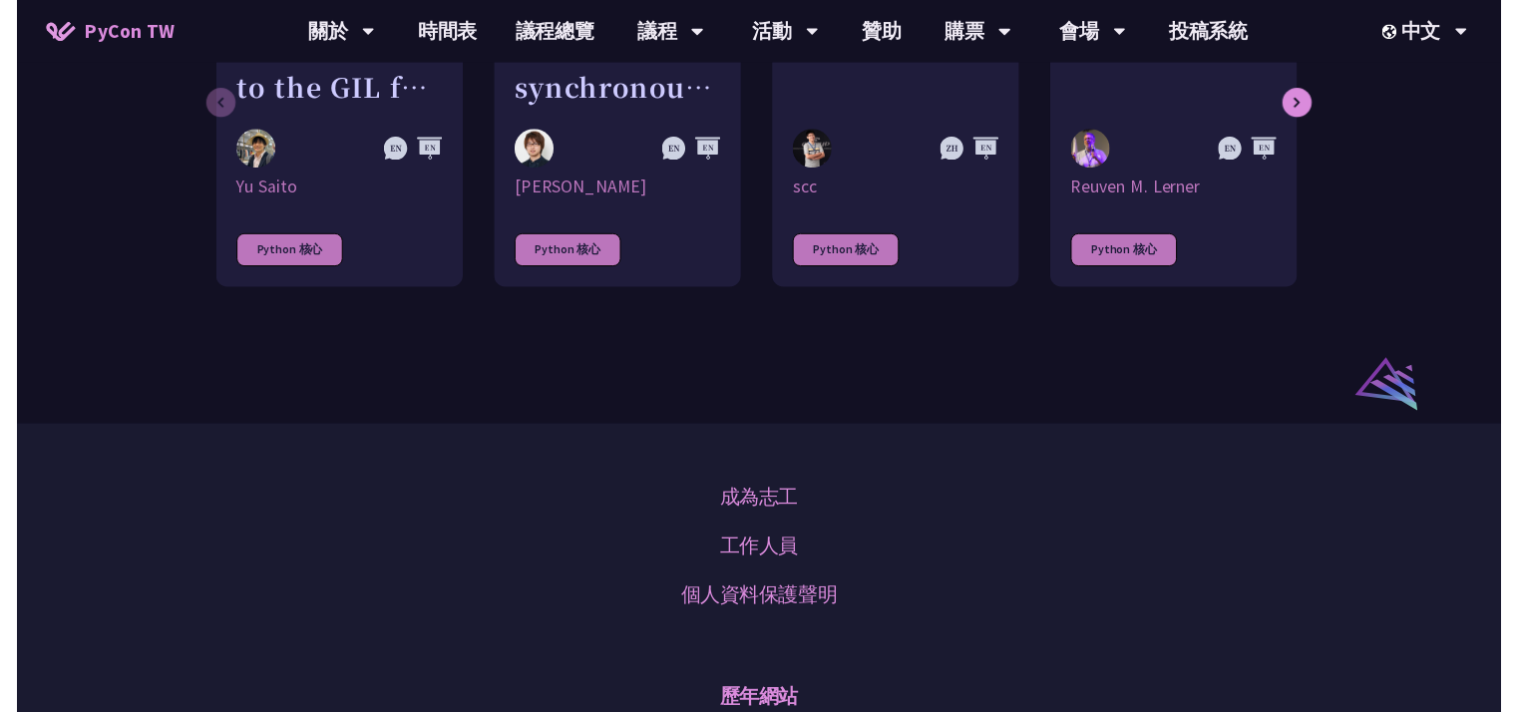
scroll to position [1022, 0]
